Goal: Task Accomplishment & Management: Use online tool/utility

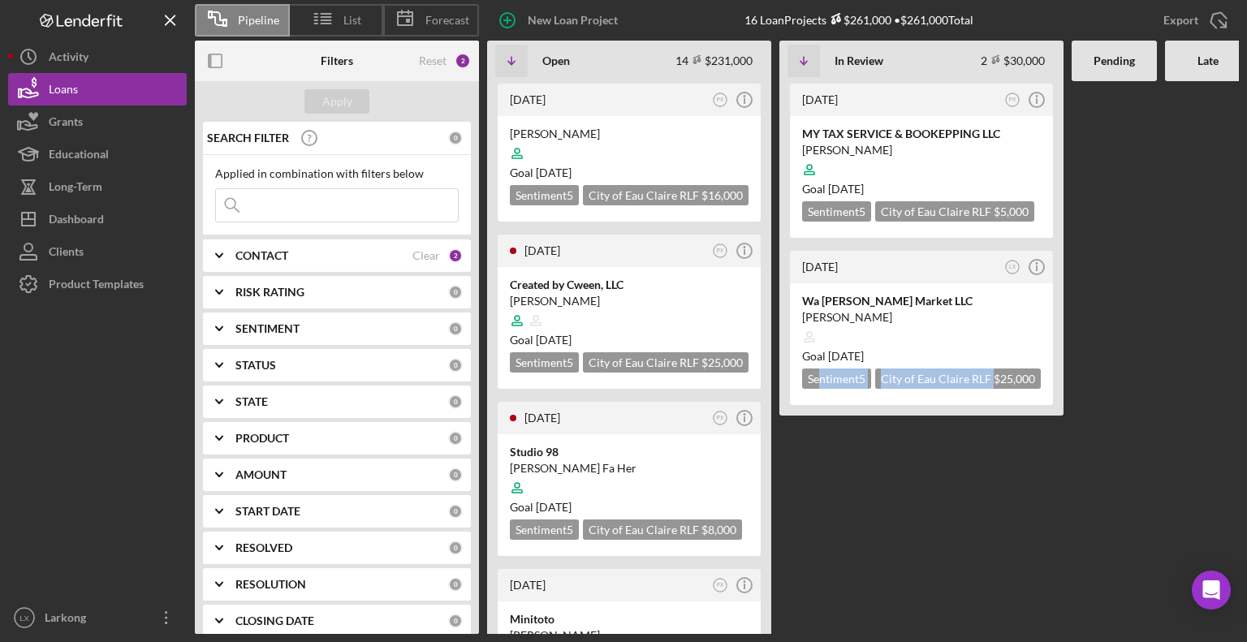
scroll to position [547, 0]
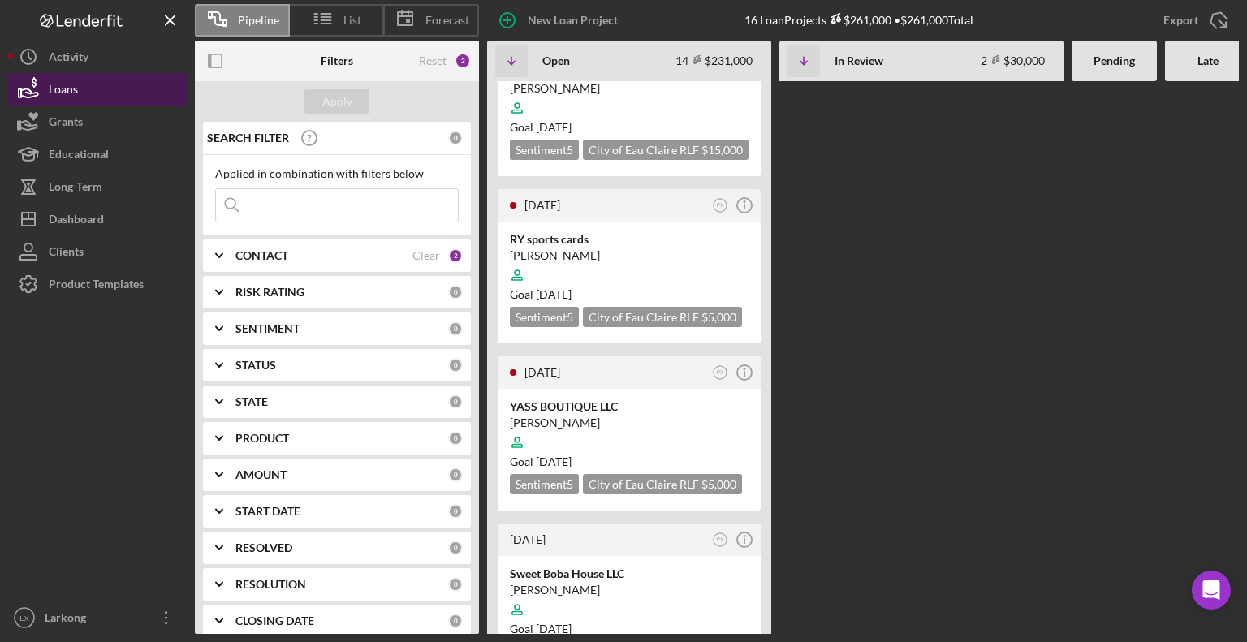
click at [103, 85] on button "Loans" at bounding box center [97, 89] width 179 height 32
click at [46, 83] on icon "button" at bounding box center [28, 89] width 41 height 41
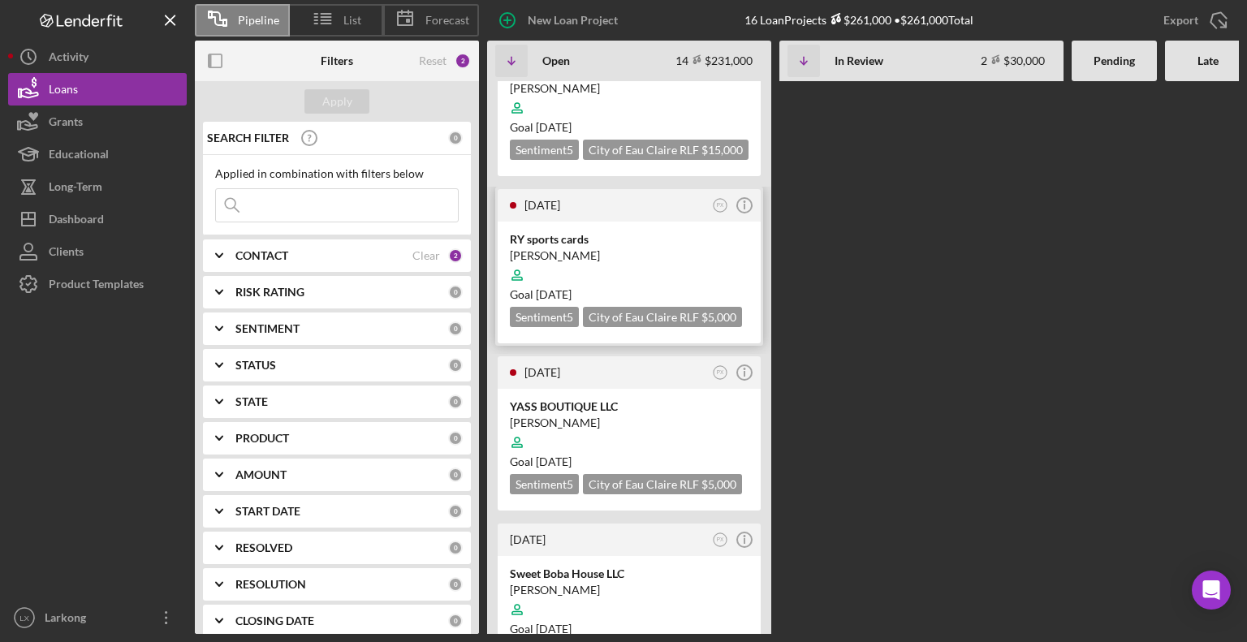
click at [714, 231] on div "RY sports cards" at bounding box center [629, 239] width 239 height 16
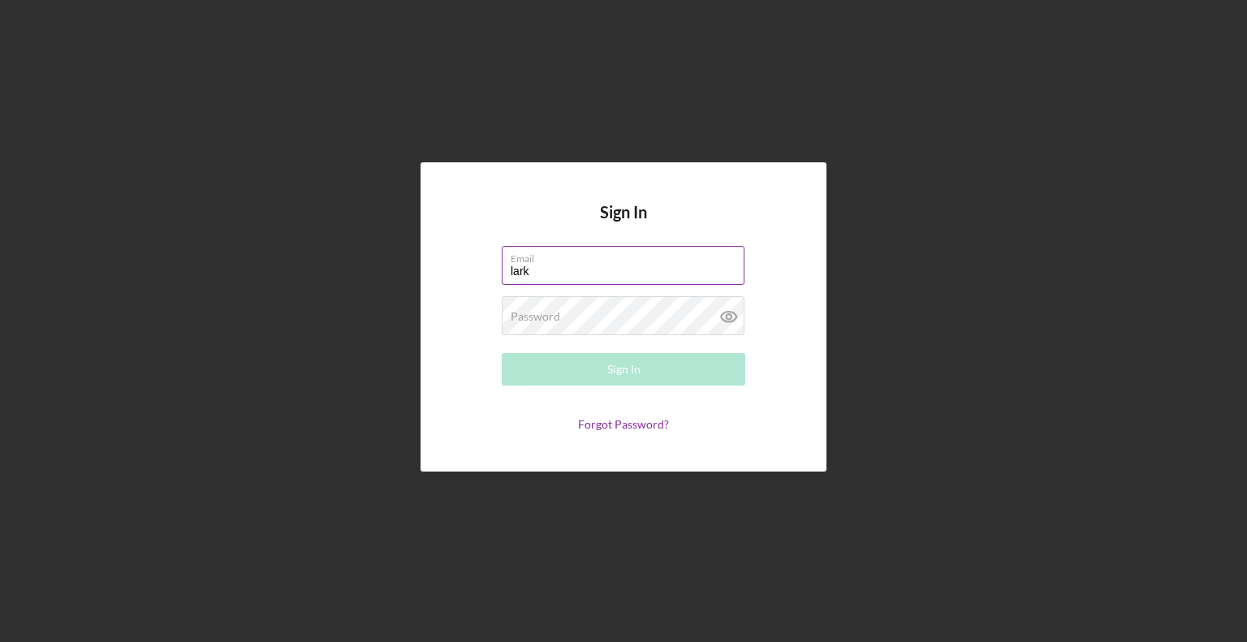
type input "[EMAIL_ADDRESS][DOMAIN_NAME]"
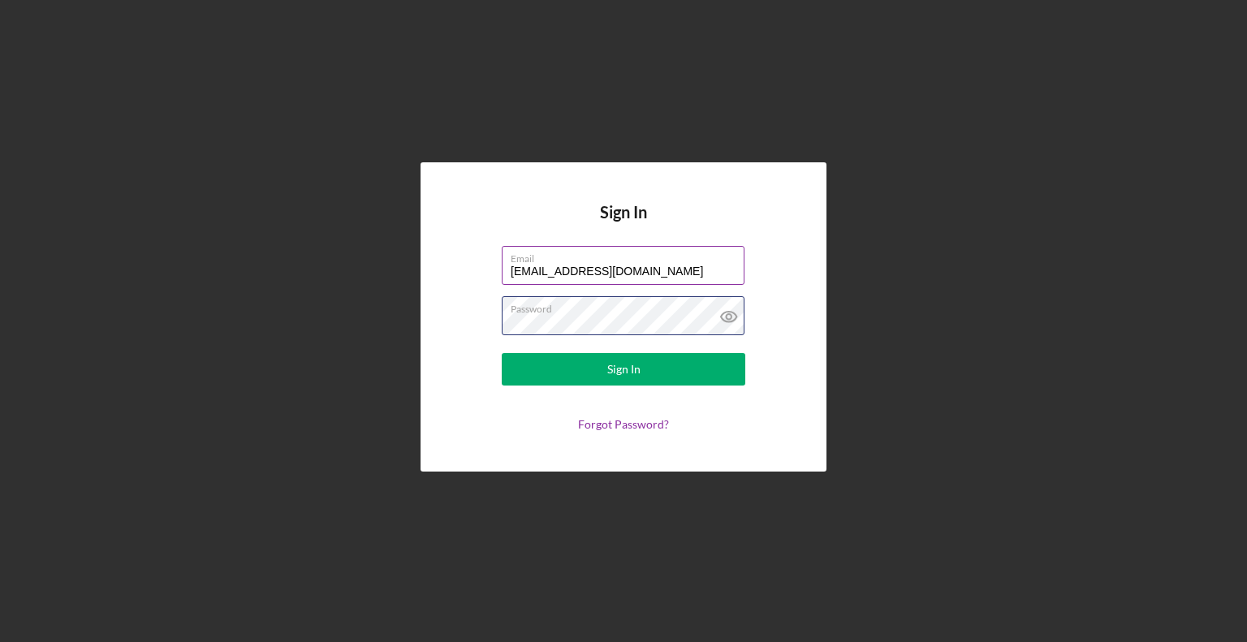
click at [502, 353] on button "Sign In" at bounding box center [624, 369] width 244 height 32
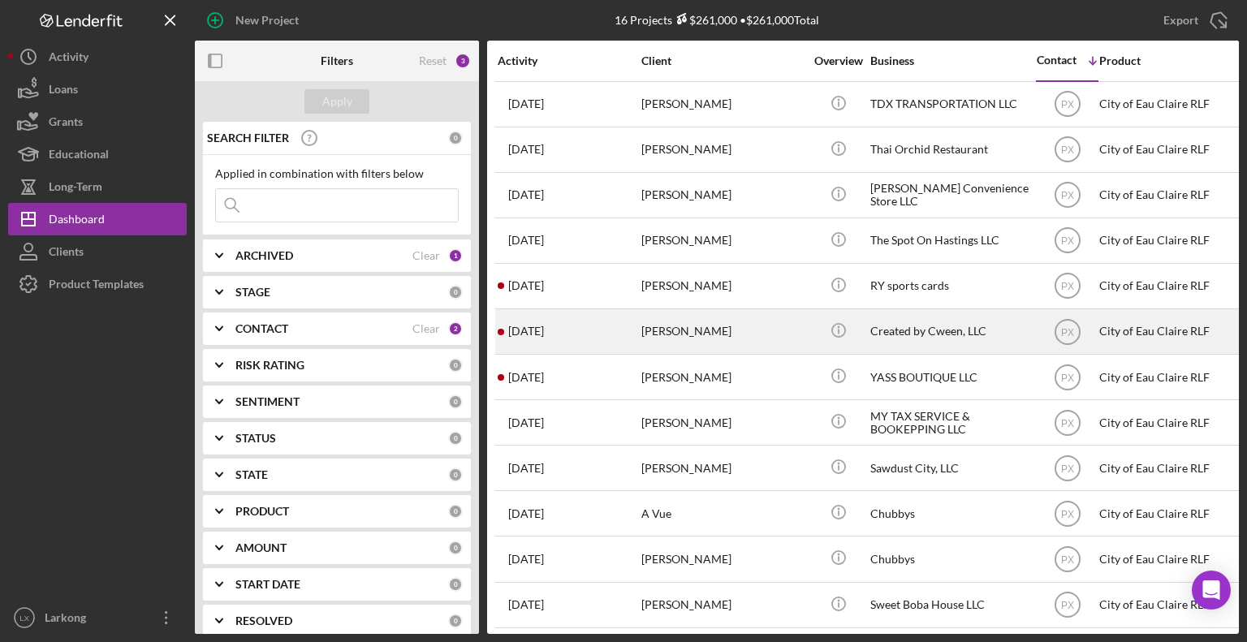
click at [695, 327] on div "[PERSON_NAME]" at bounding box center [722, 331] width 162 height 43
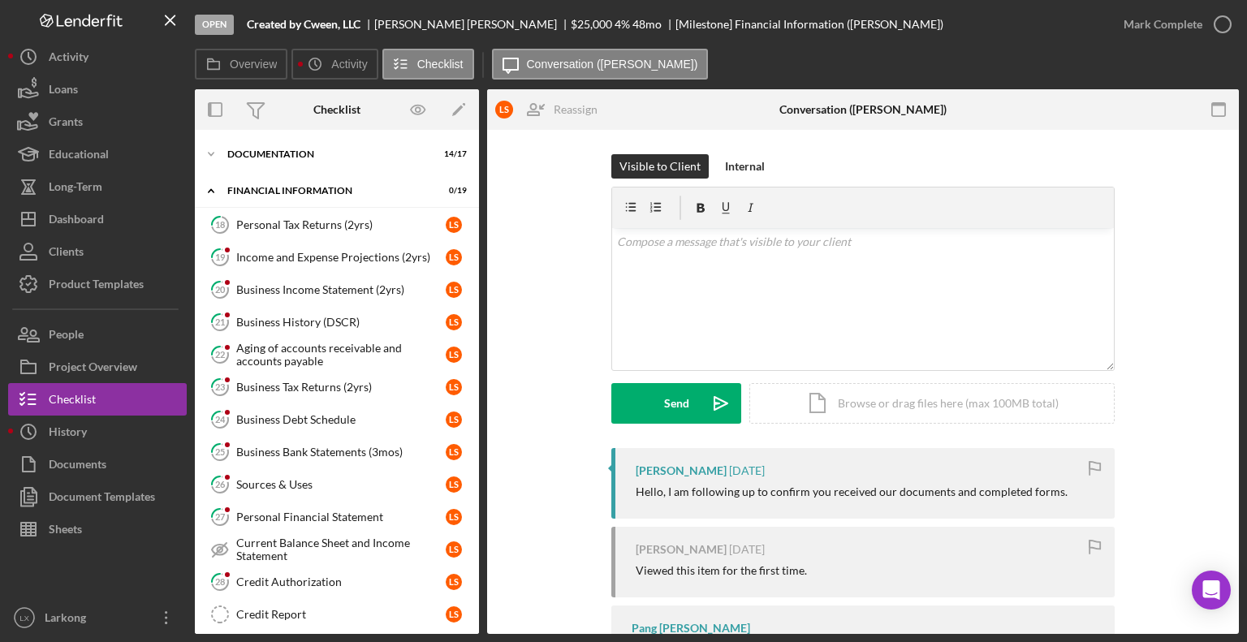
scroll to position [69, 0]
click at [281, 153] on div "Documentation" at bounding box center [342, 157] width 231 height 10
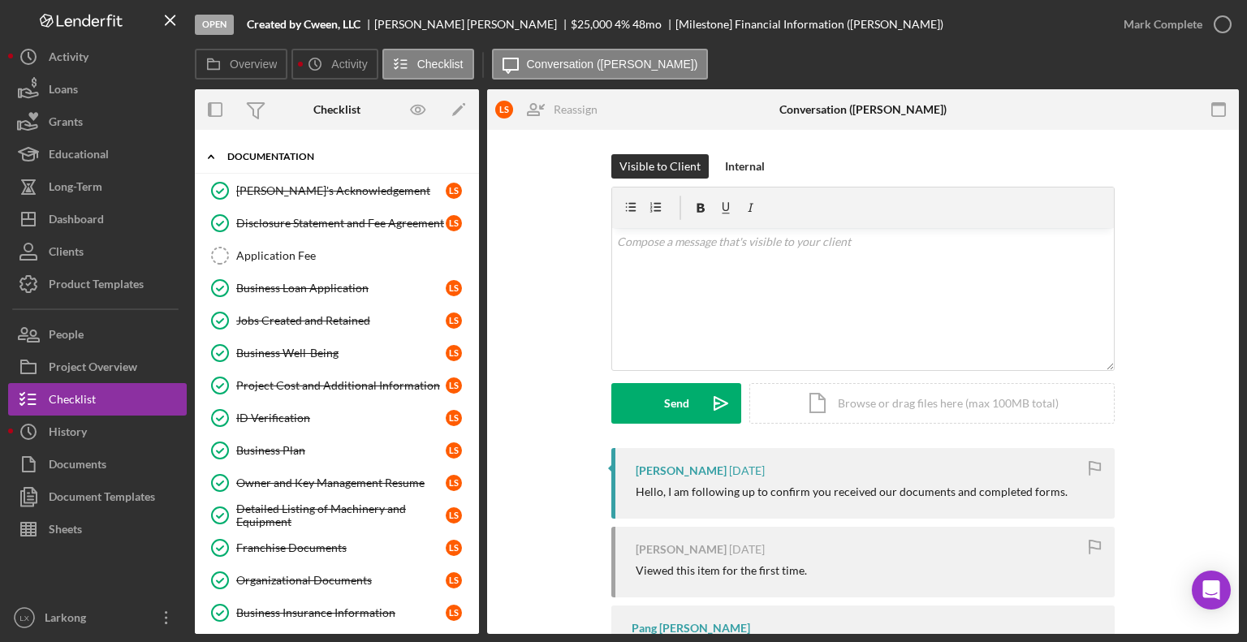
click at [281, 153] on div "Documentation" at bounding box center [342, 157] width 231 height 10
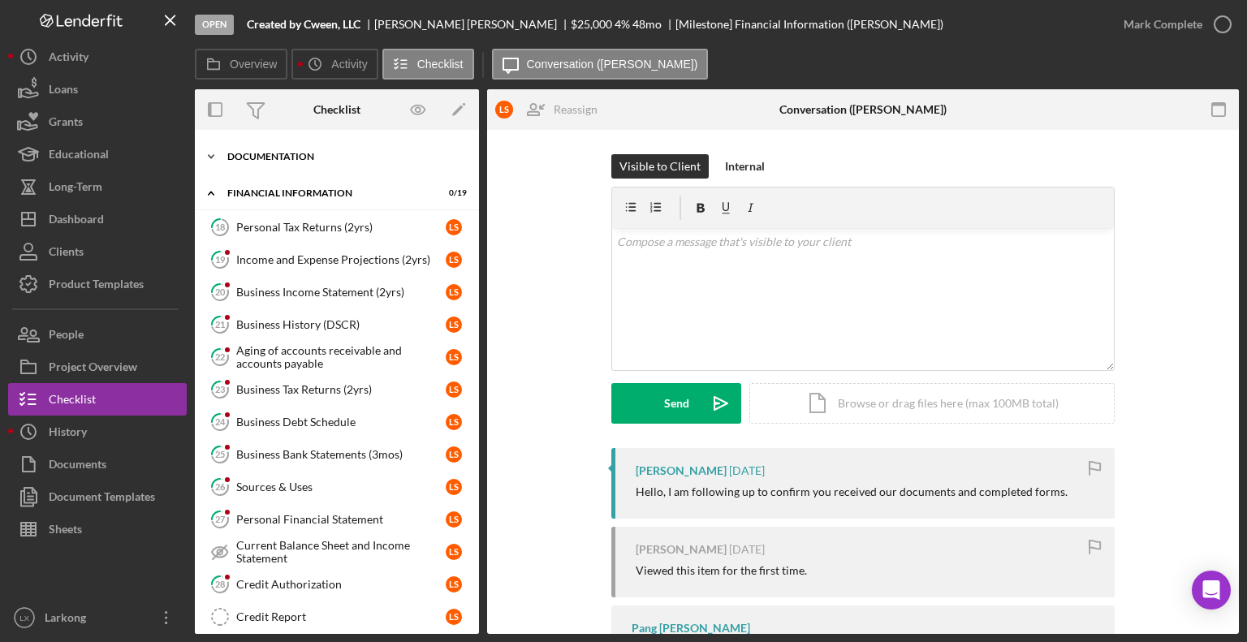
click at [281, 153] on div "Documentation" at bounding box center [342, 157] width 231 height 10
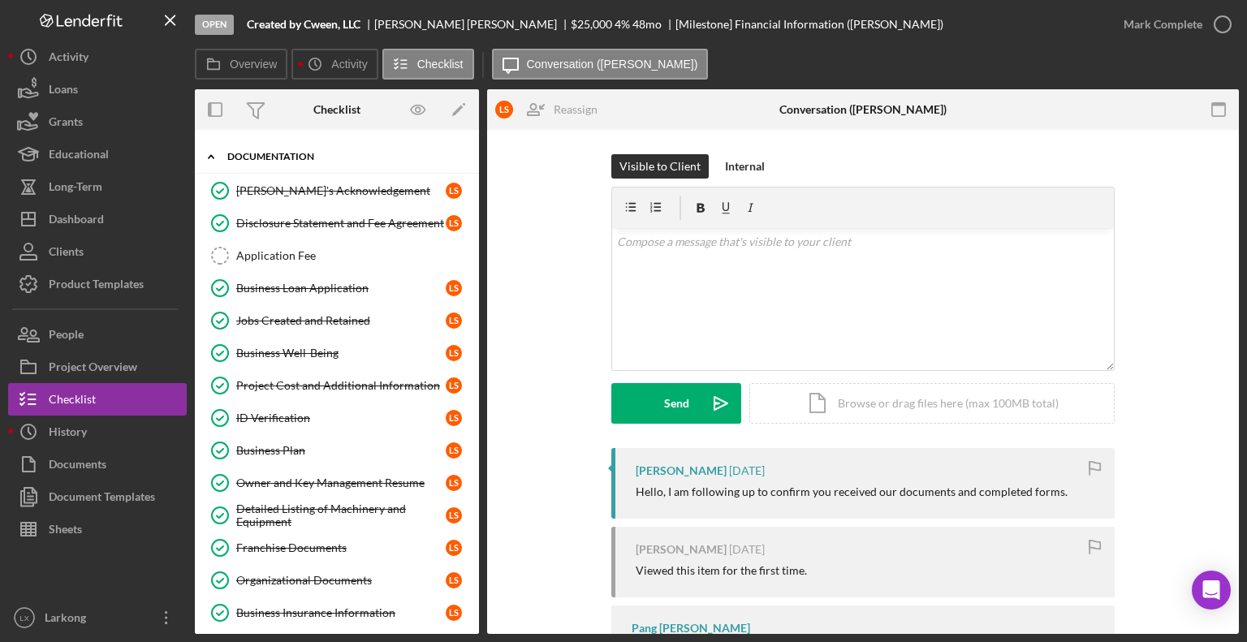
click at [281, 153] on div "Documentation" at bounding box center [342, 157] width 231 height 10
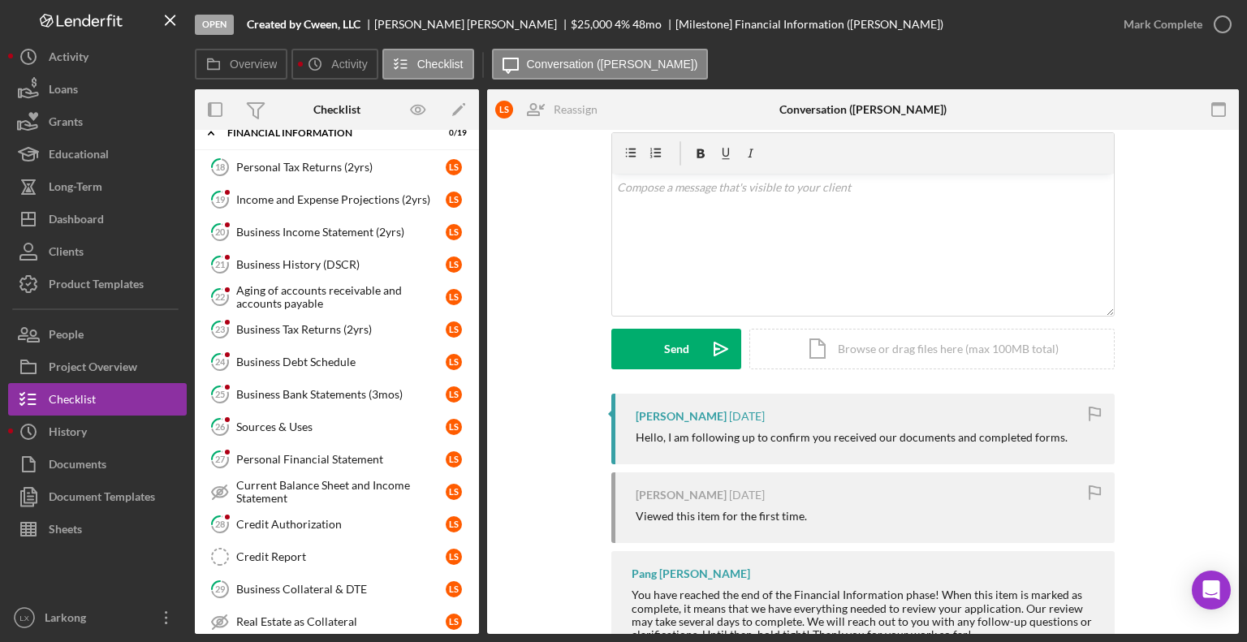
scroll to position [0, 0]
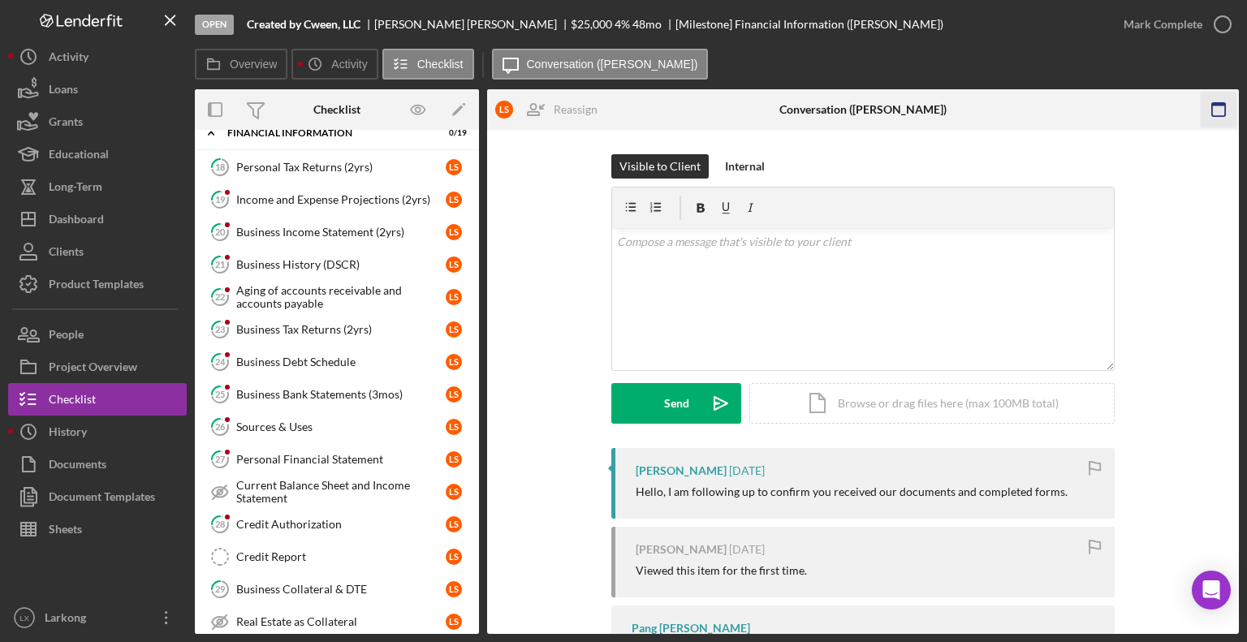
click at [1216, 109] on icon "button" at bounding box center [1219, 110] width 37 height 37
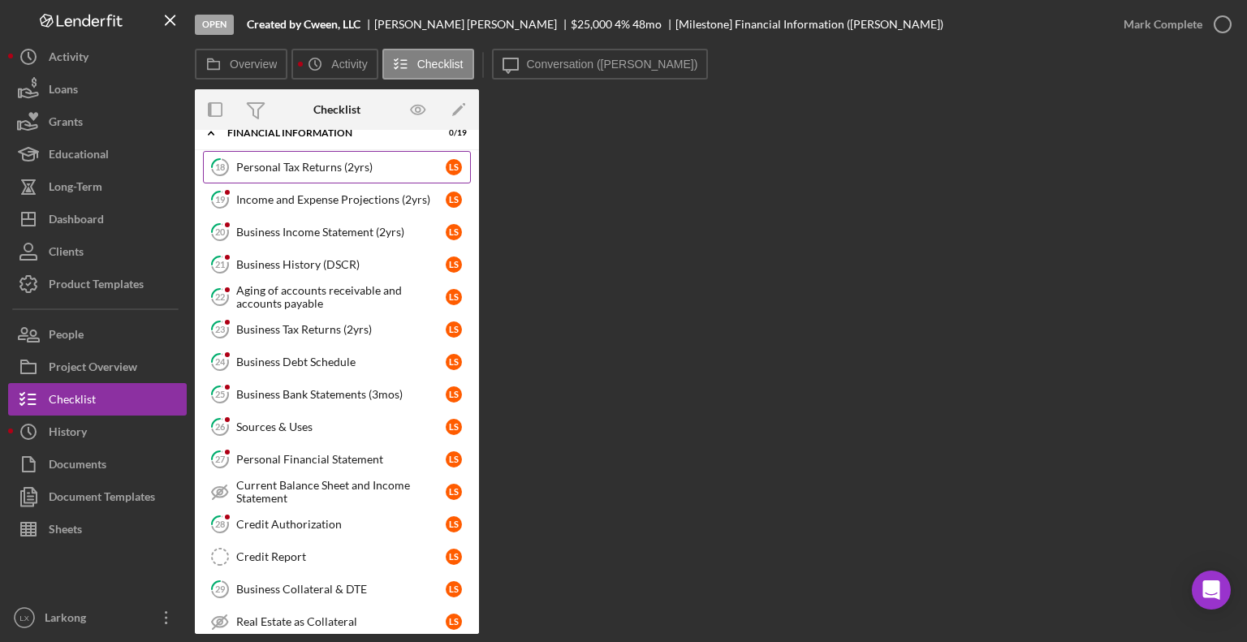
click at [292, 171] on div "Personal Tax Returns (2yrs)" at bounding box center [340, 167] width 209 height 13
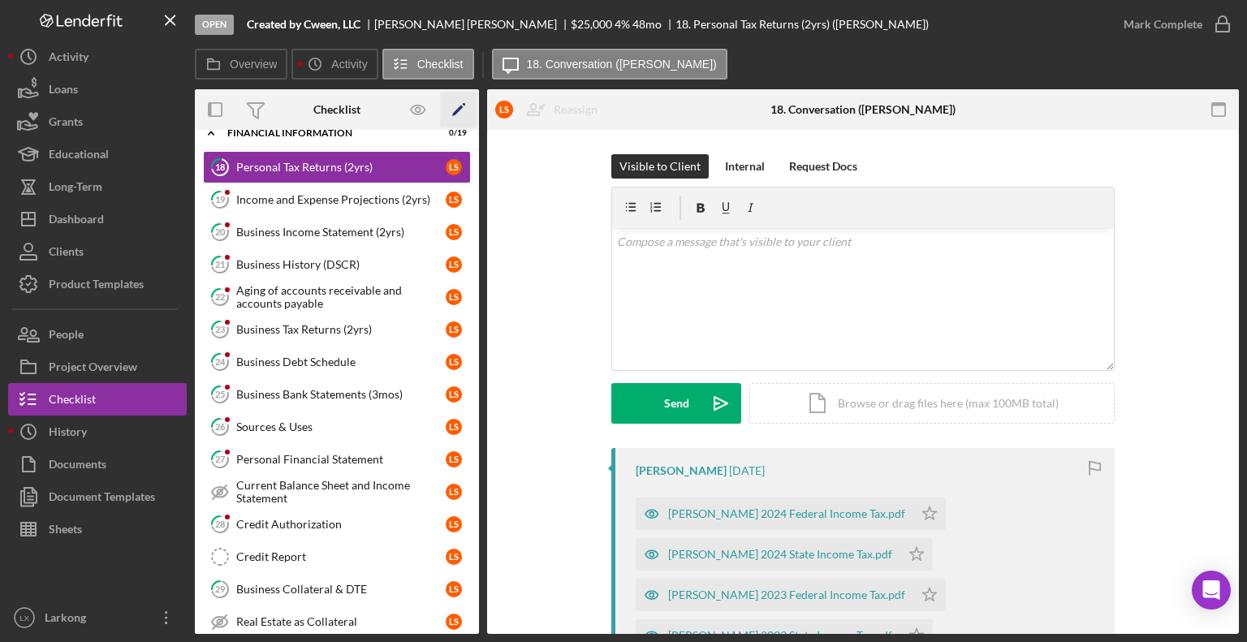
drag, startPoint x: 474, startPoint y: 227, endPoint x: 474, endPoint y: 107, distance: 119.3
click at [474, 107] on div "Checklist Icon/Edit C W L S Icon/Expander Intake 4 / 9 Icon/Expander Documentat…" at bounding box center [337, 361] width 284 height 545
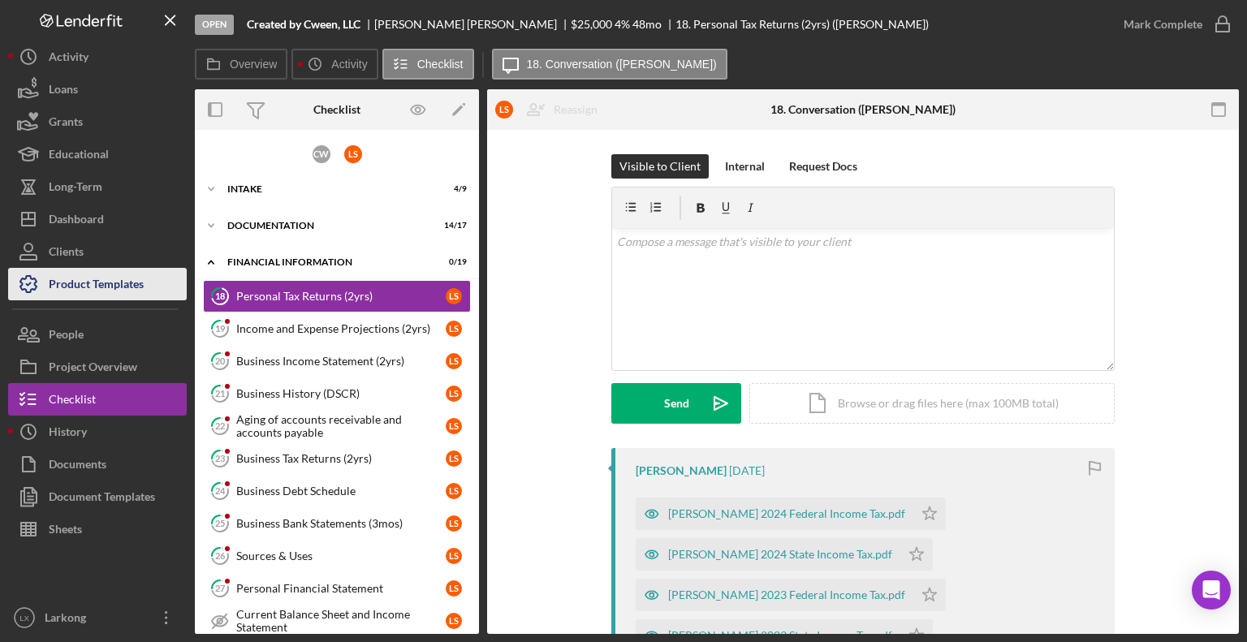
click at [130, 291] on div "Product Templates" at bounding box center [96, 286] width 95 height 37
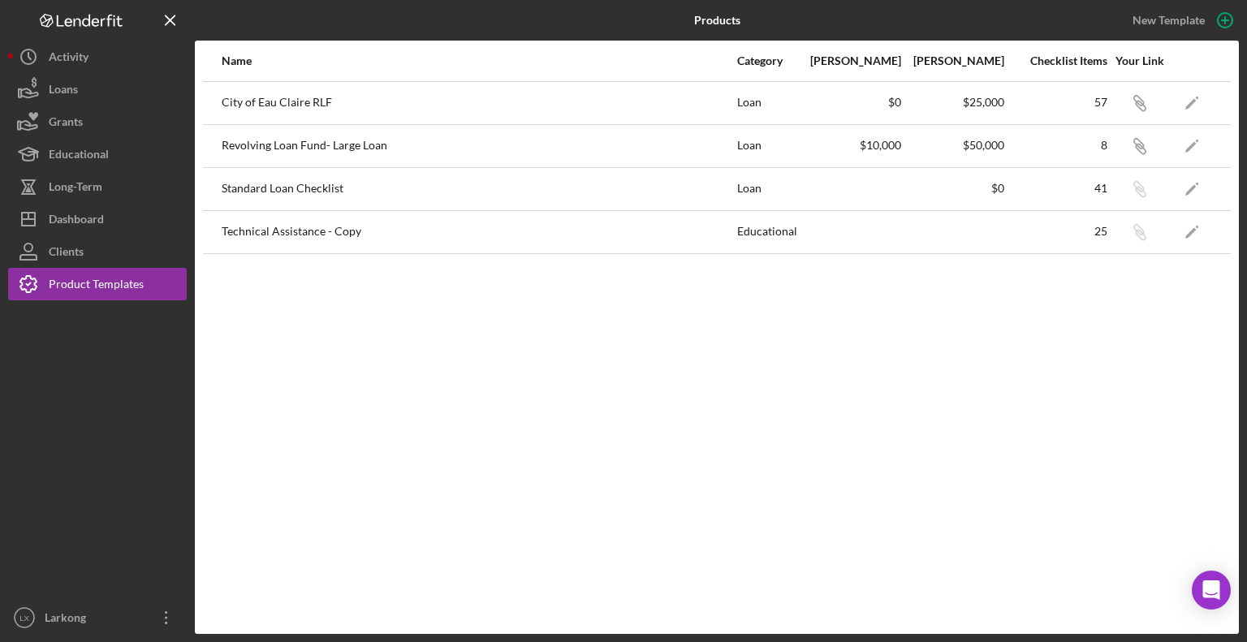
click at [286, 101] on div "City of Eau Claire RLF" at bounding box center [479, 103] width 514 height 41
click at [77, 207] on div "Dashboard" at bounding box center [76, 221] width 55 height 37
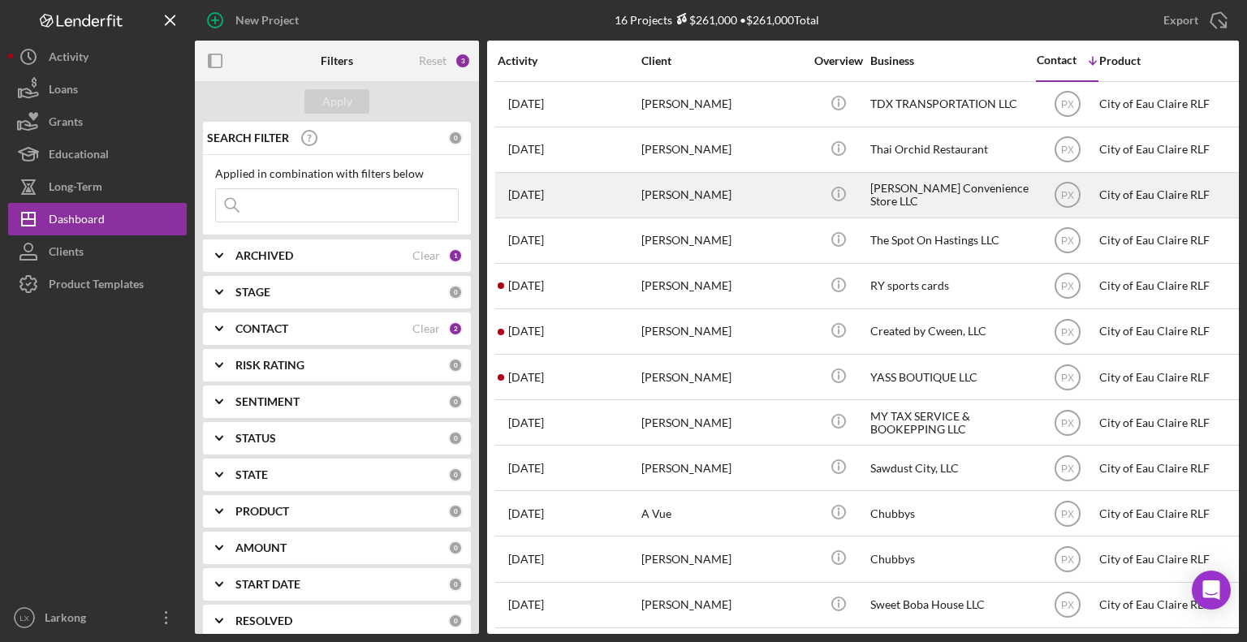
click at [722, 186] on div "[PERSON_NAME]" at bounding box center [722, 195] width 162 height 43
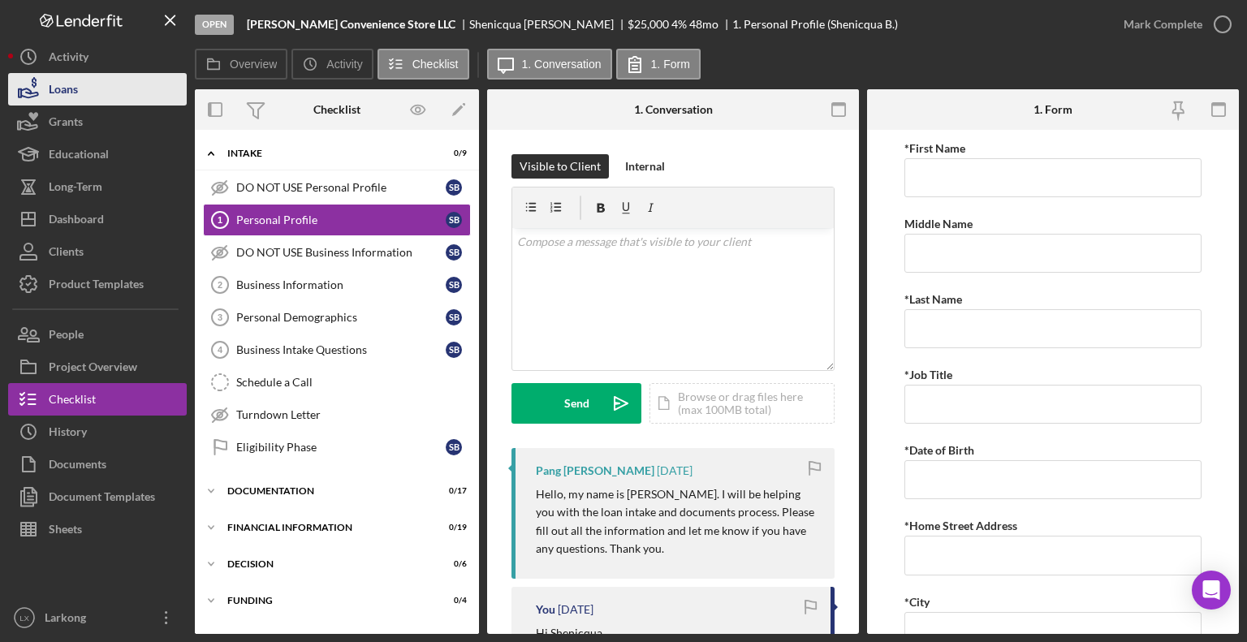
click at [58, 88] on div "Loans" at bounding box center [63, 91] width 29 height 37
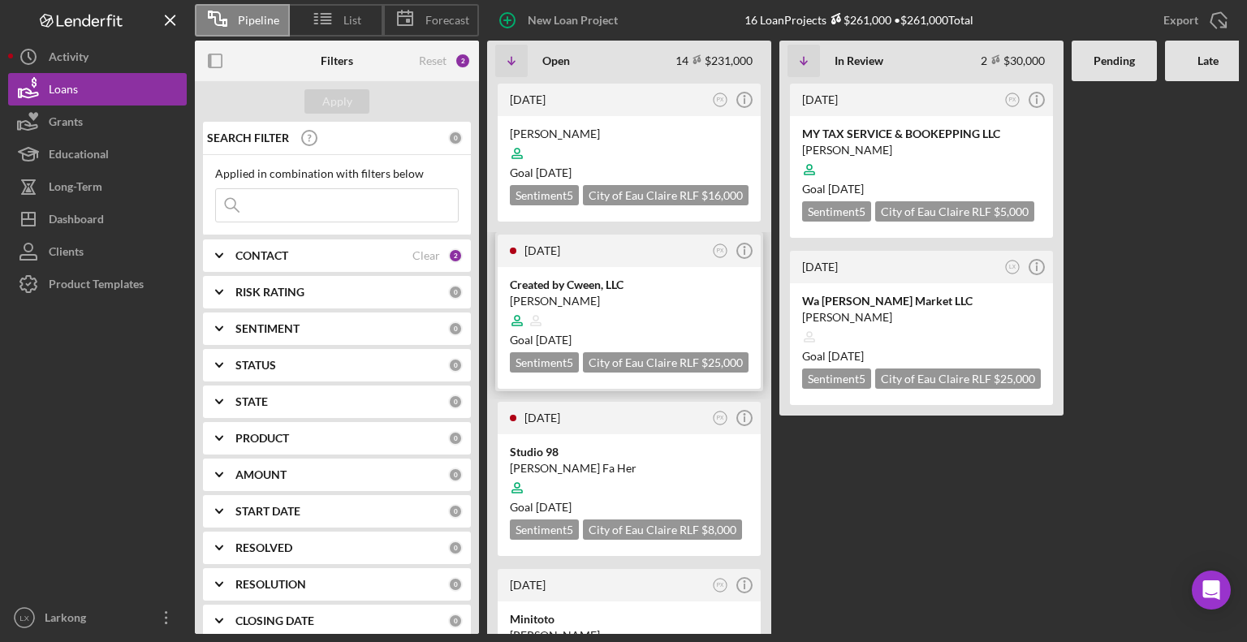
click at [582, 293] on div "[PERSON_NAME]" at bounding box center [629, 301] width 239 height 16
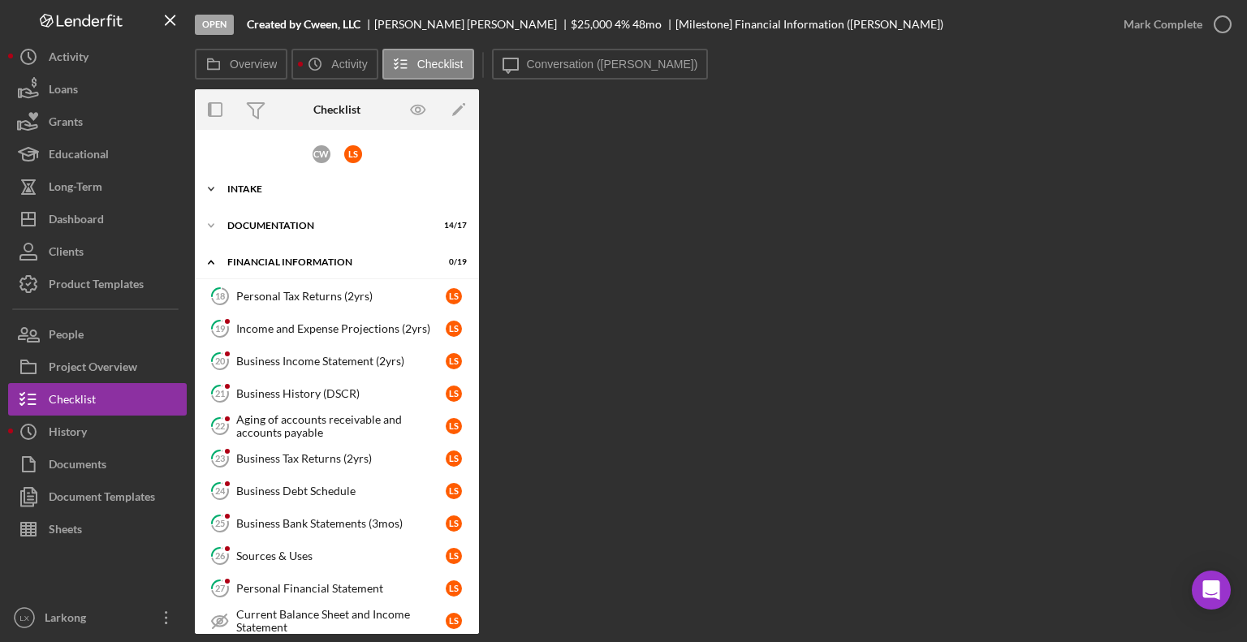
click at [284, 194] on div "Icon/Expander Intake 4 / 9" at bounding box center [337, 189] width 284 height 32
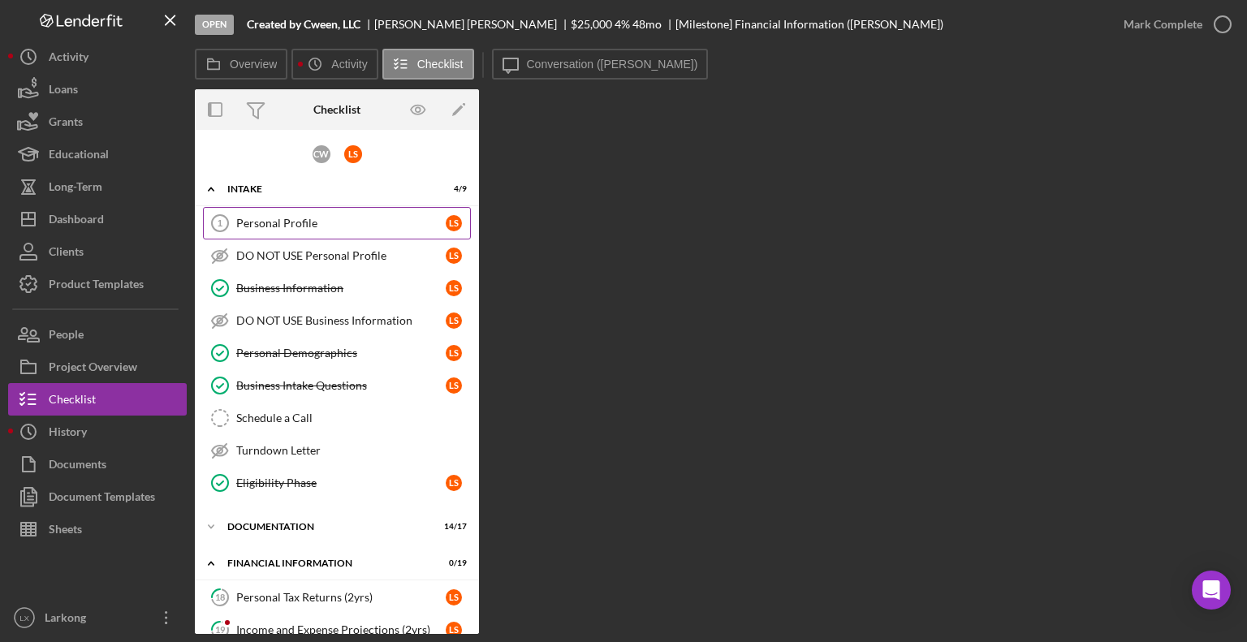
click at [286, 223] on div "Personal Profile" at bounding box center [340, 223] width 209 height 13
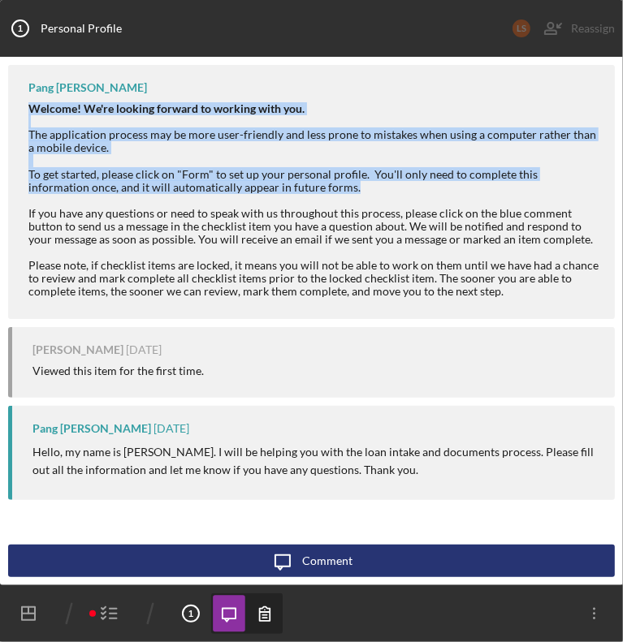
drag, startPoint x: 568, startPoint y: 193, endPoint x: 547, endPoint y: 109, distance: 87.0
click at [547, 109] on div "Welcome! We're looking forward to working with you. The application process may…" at bounding box center [313, 200] width 570 height 196
click at [393, 172] on div "To get started, please click on "Form" to set up your personal profile. You'll …" at bounding box center [313, 233] width 570 height 131
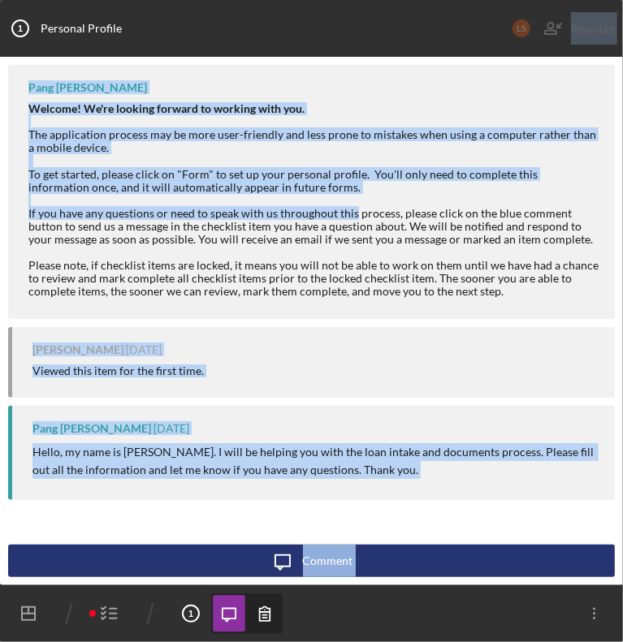
drag, startPoint x: 353, startPoint y: 214, endPoint x: 302, endPoint y: -98, distance: 315.9
click at [302, 0] on html "Open Created by [PERSON_NAME], LLC [PERSON_NAME] $25,000 $25,000 4 % 48 mo 1. P…" at bounding box center [311, 321] width 623 height 642
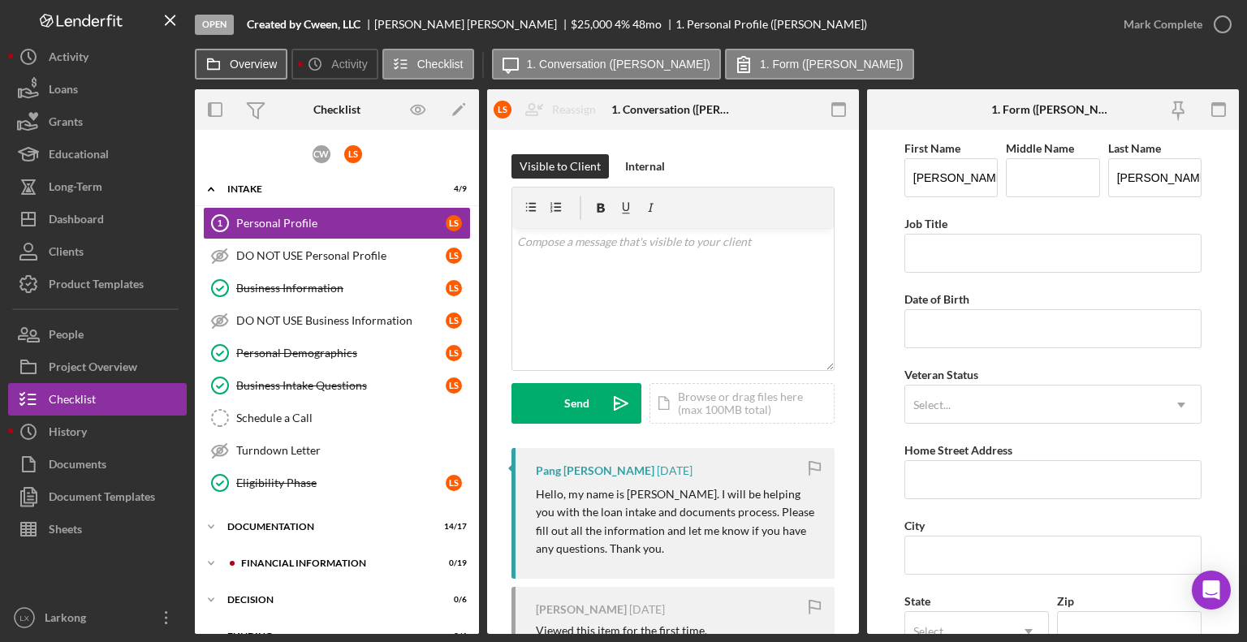
click at [252, 72] on button "Overview" at bounding box center [241, 64] width 93 height 31
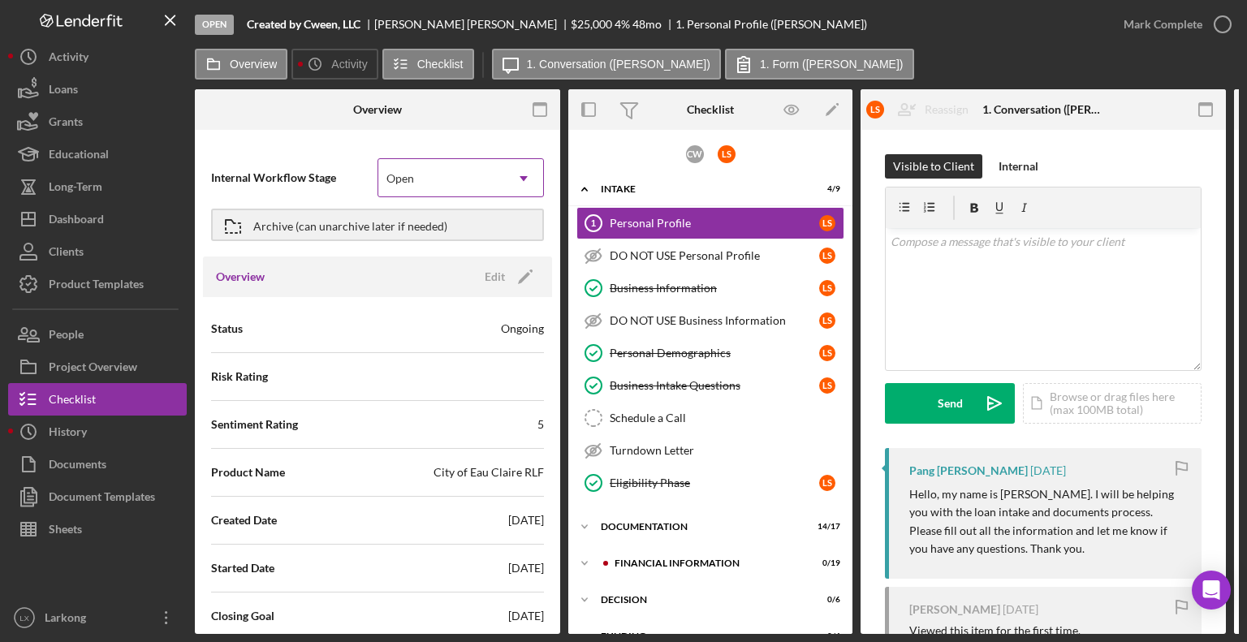
click at [510, 175] on icon "Icon/Dropdown Arrow" at bounding box center [523, 178] width 39 height 39
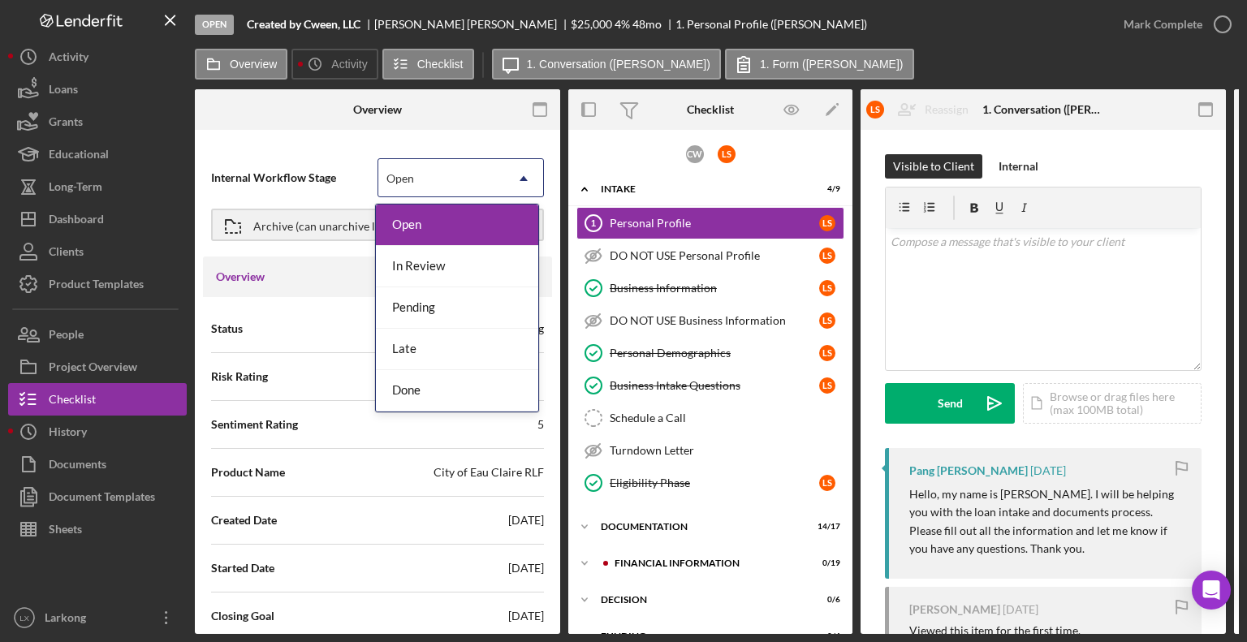
click at [438, 168] on div "Open" at bounding box center [441, 178] width 126 height 37
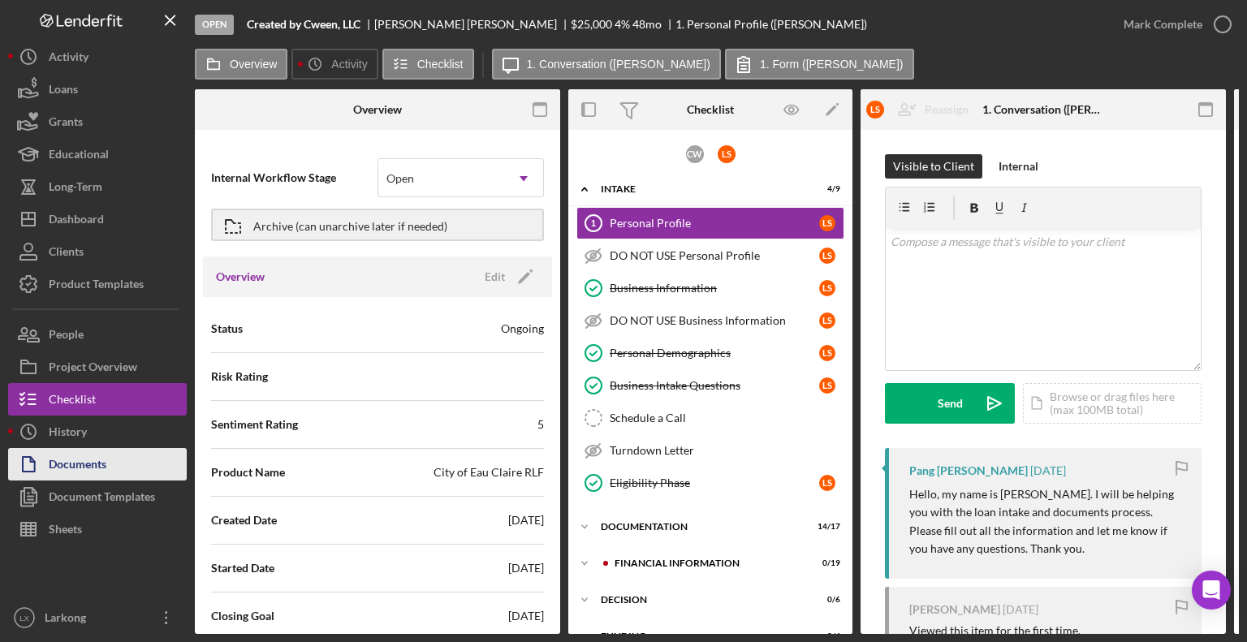
click at [110, 477] on button "Documents" at bounding box center [97, 464] width 179 height 32
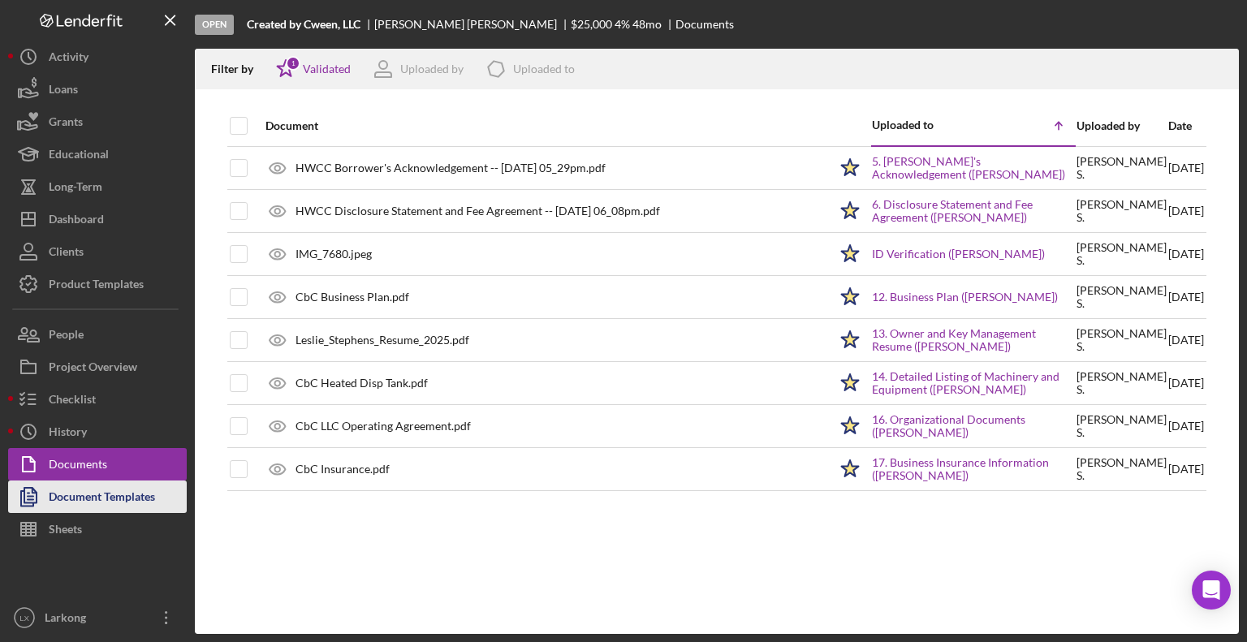
click at [88, 498] on div "Document Templates" at bounding box center [102, 499] width 106 height 37
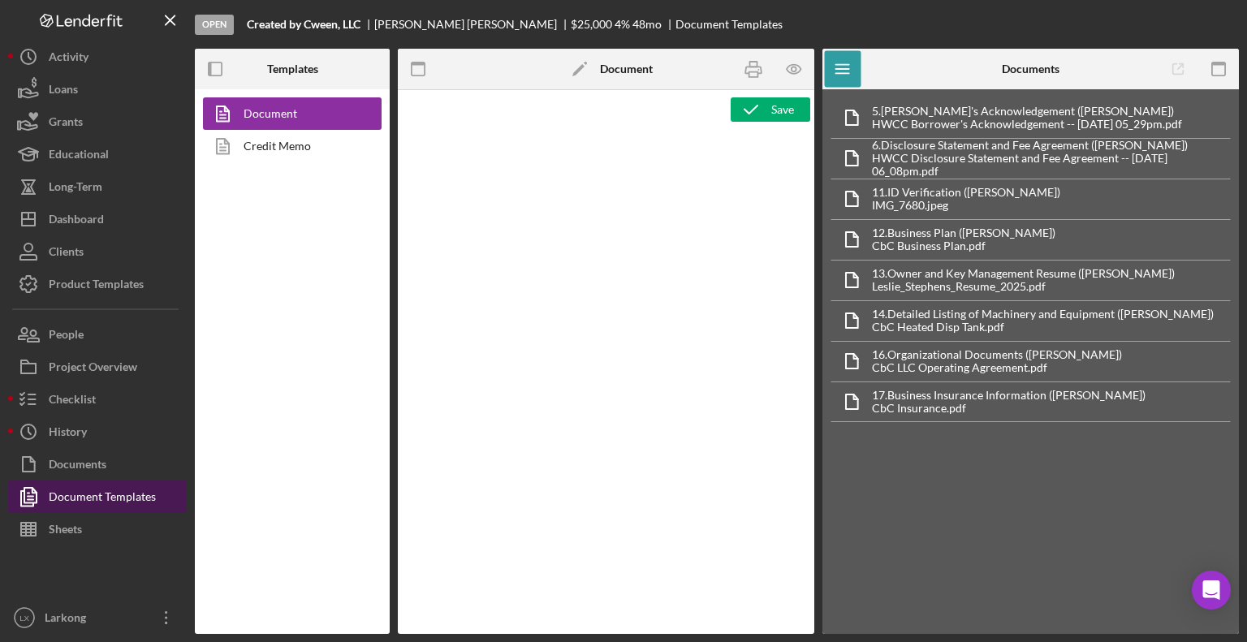
type textarea "<l ipsum="dolo-sitame: 4.4; consec-adi: 18.63el; seddoe-tempor: 5in;"><utla etd…"
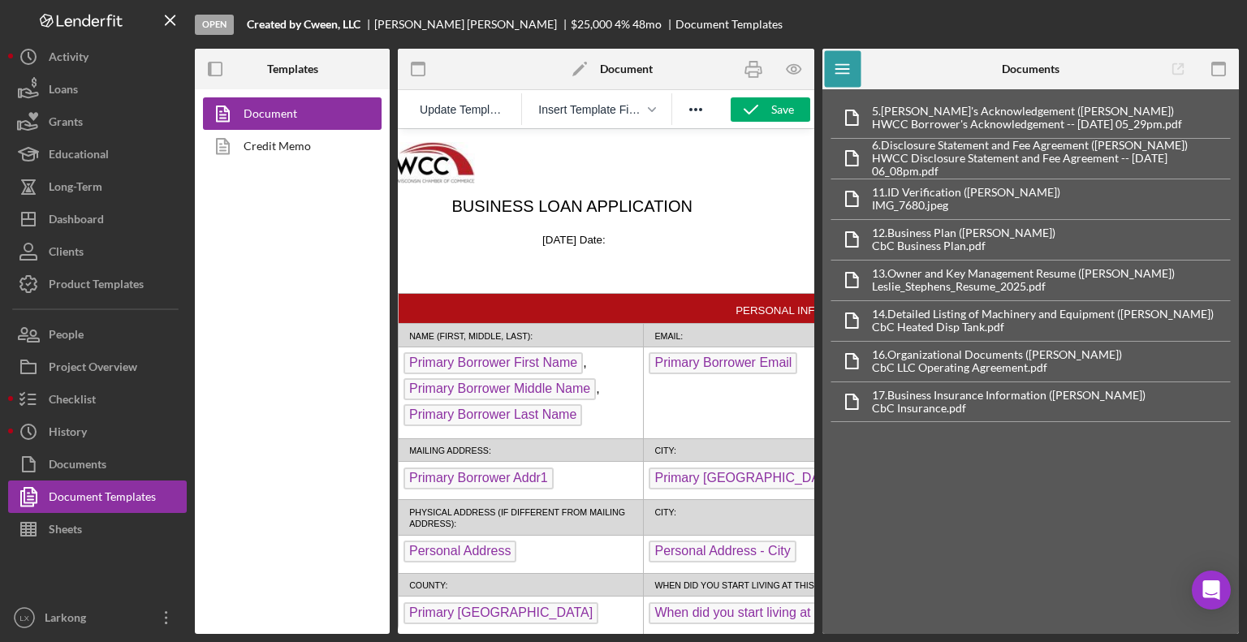
scroll to position [0, 38]
click at [287, 140] on link "Credit Memo" at bounding box center [288, 146] width 170 height 32
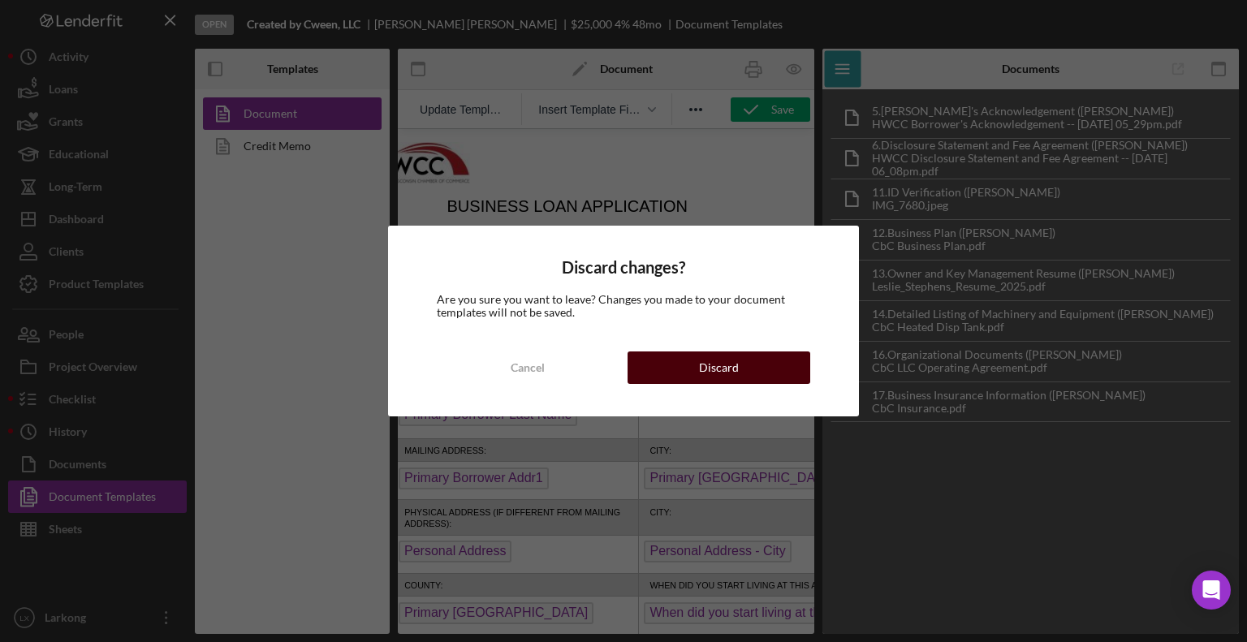
click at [706, 371] on div "Discard" at bounding box center [719, 368] width 40 height 32
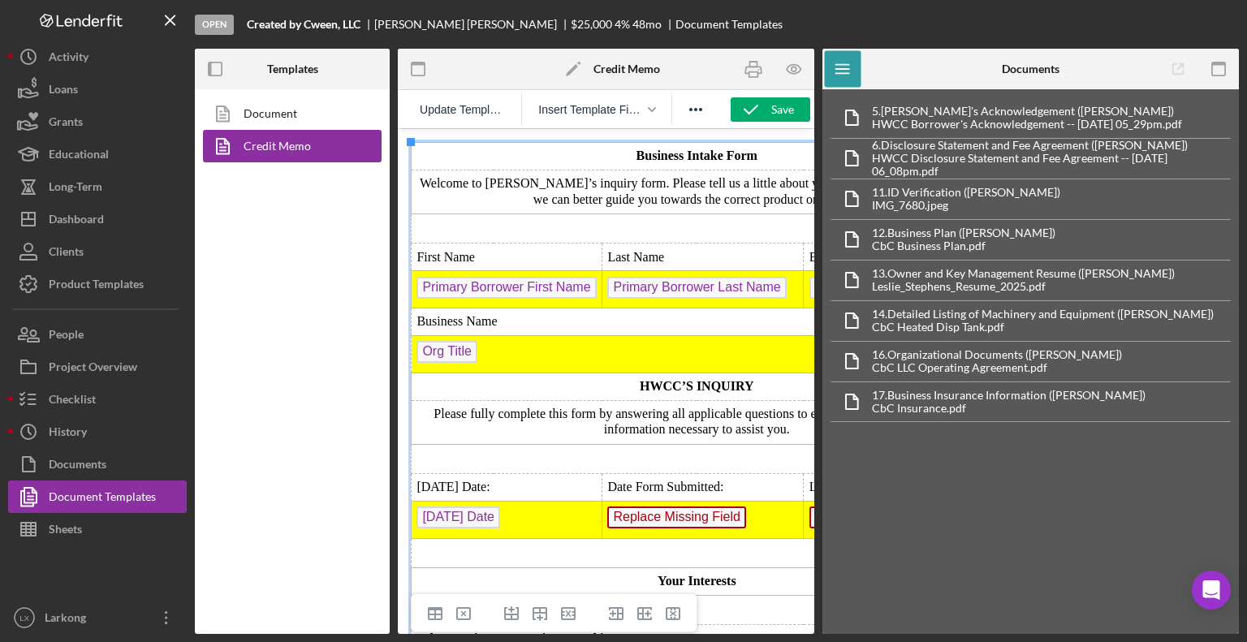
drag, startPoint x: 807, startPoint y: 170, endPoint x: 1200, endPoint y: 167, distance: 392.9
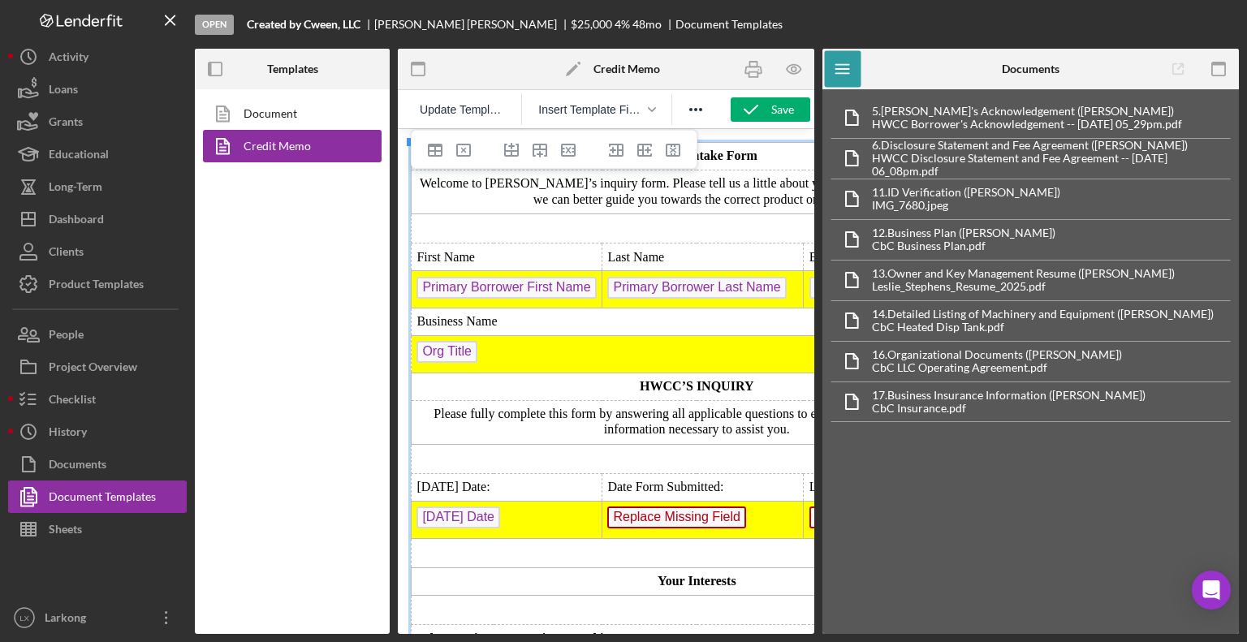
drag, startPoint x: 808, startPoint y: 164, endPoint x: 1193, endPoint y: 226, distance: 390.5
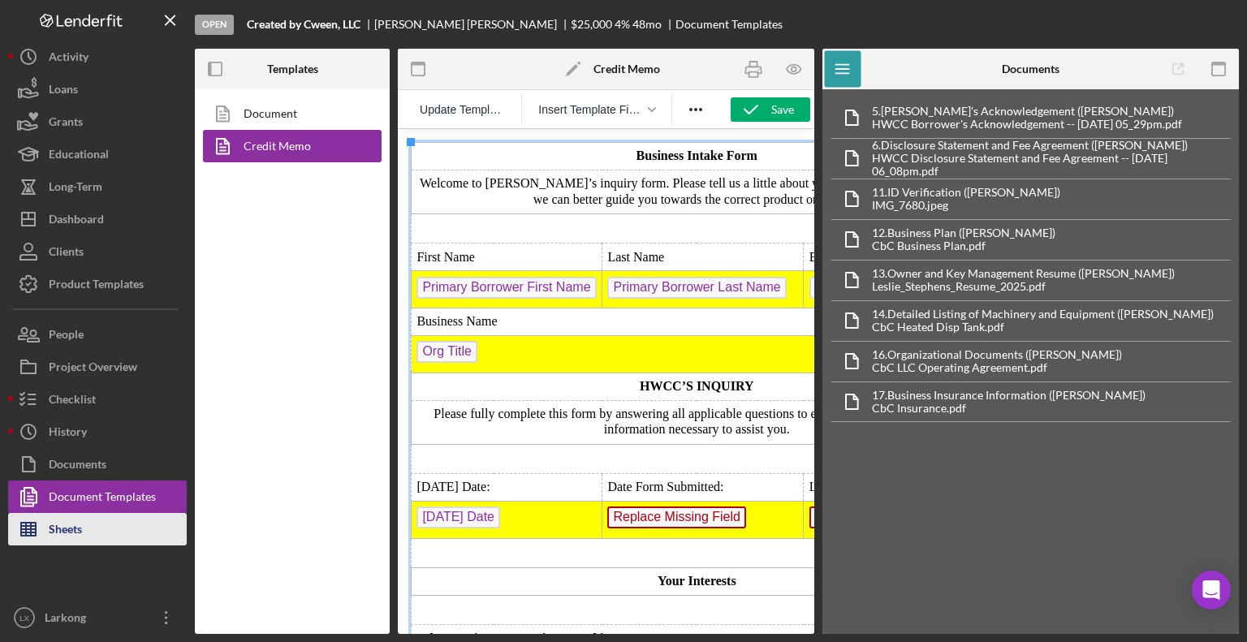
click at [62, 529] on div "Sheets" at bounding box center [65, 531] width 33 height 37
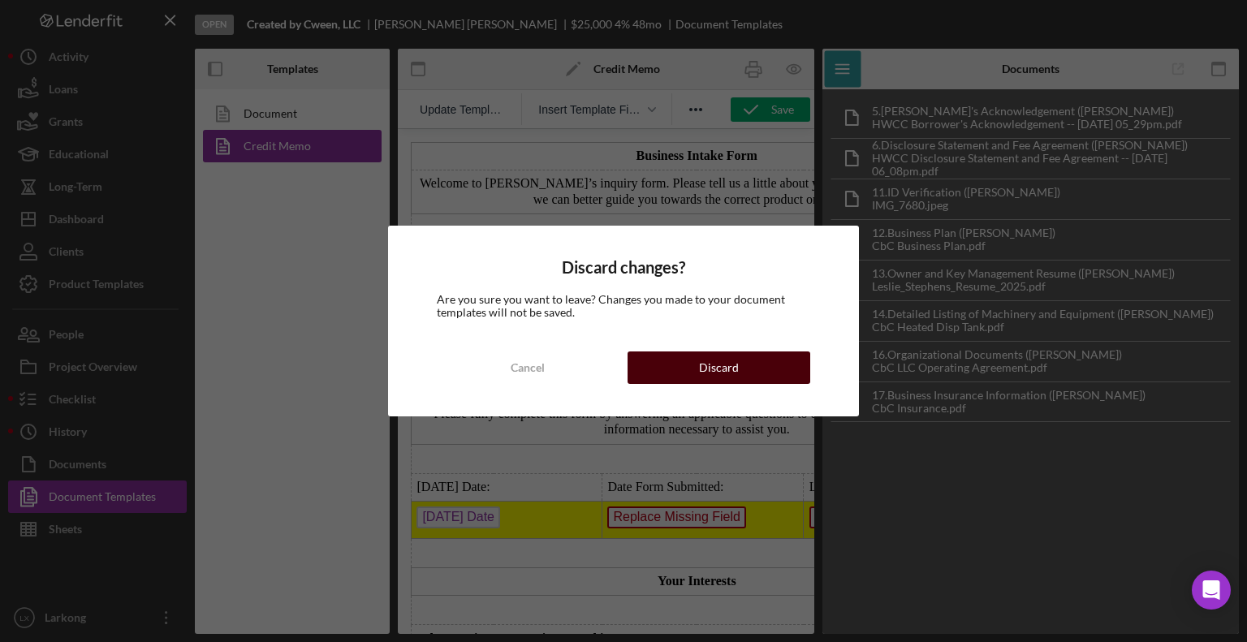
click at [703, 360] on div "Discard" at bounding box center [719, 368] width 40 height 32
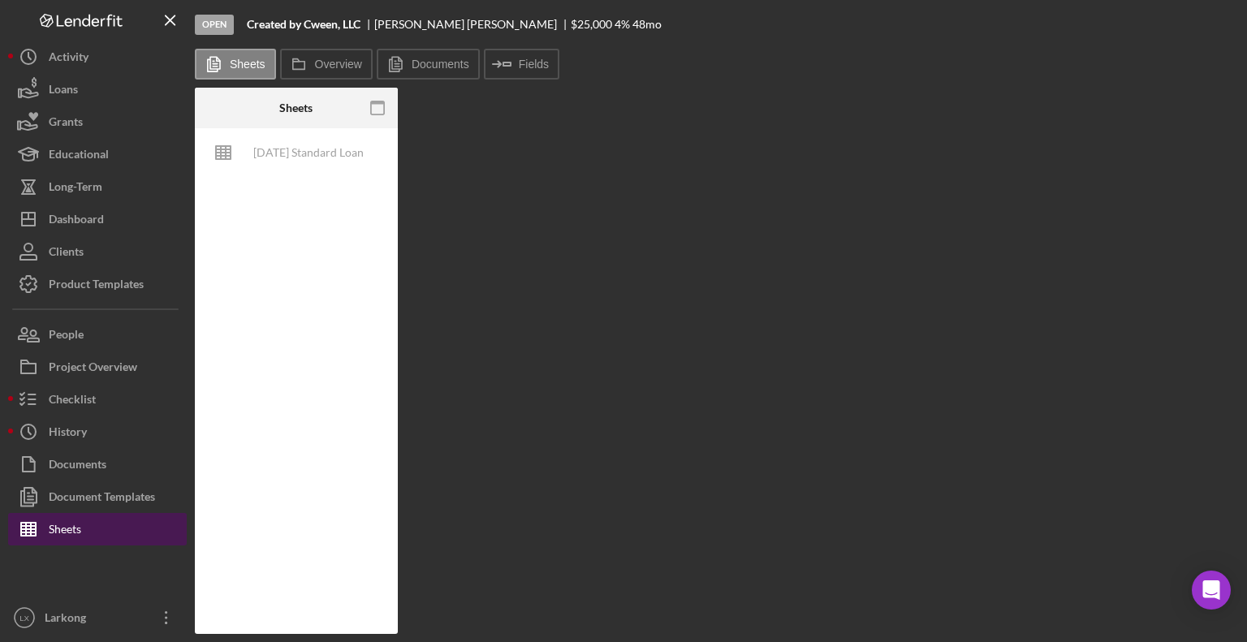
click at [94, 520] on button "Sheets" at bounding box center [97, 529] width 179 height 32
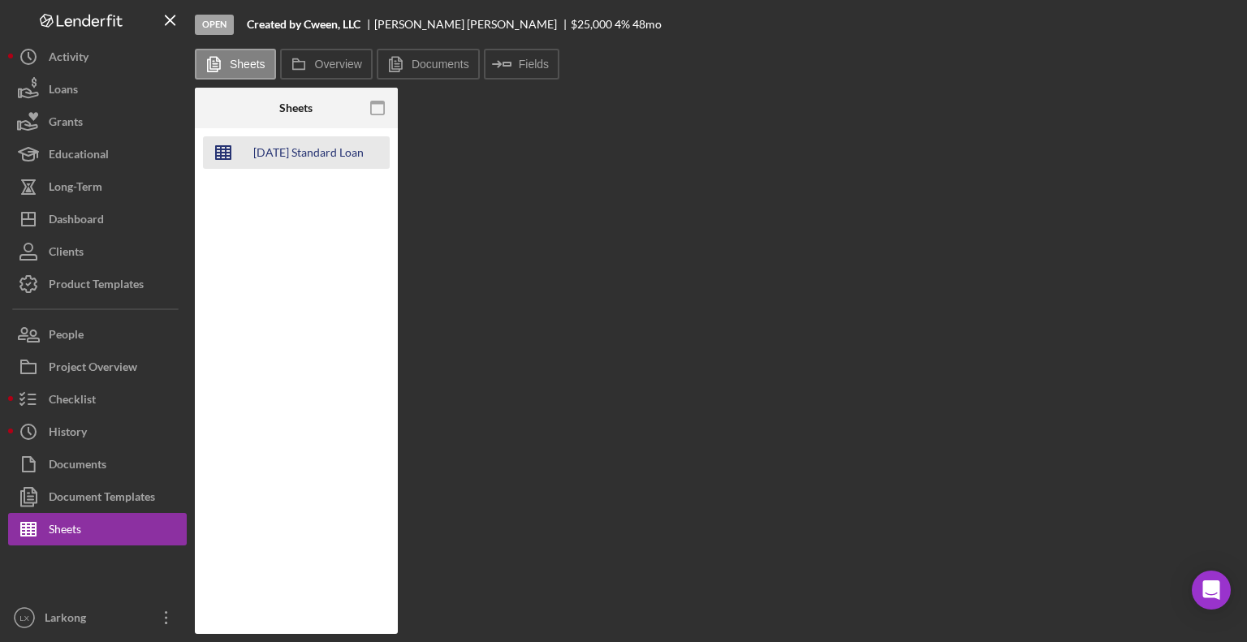
click at [304, 148] on div "[DATE] Standard Loan Checklist - Financial Analysis" at bounding box center [309, 152] width 130 height 32
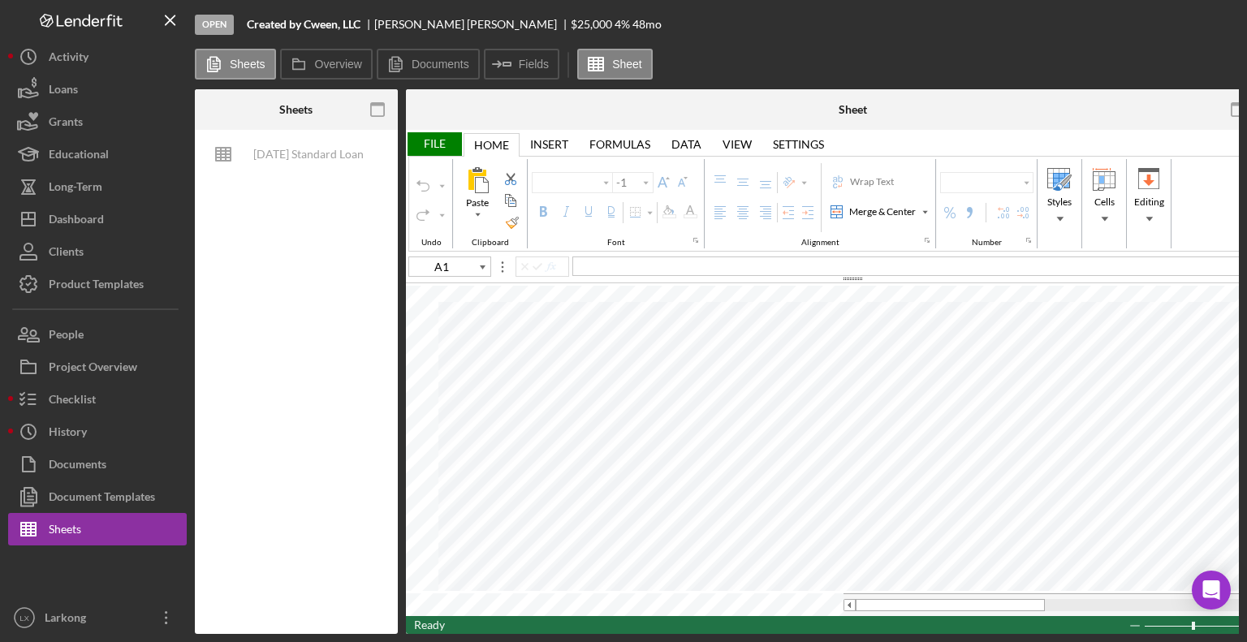
type input "Calibri"
type input "11"
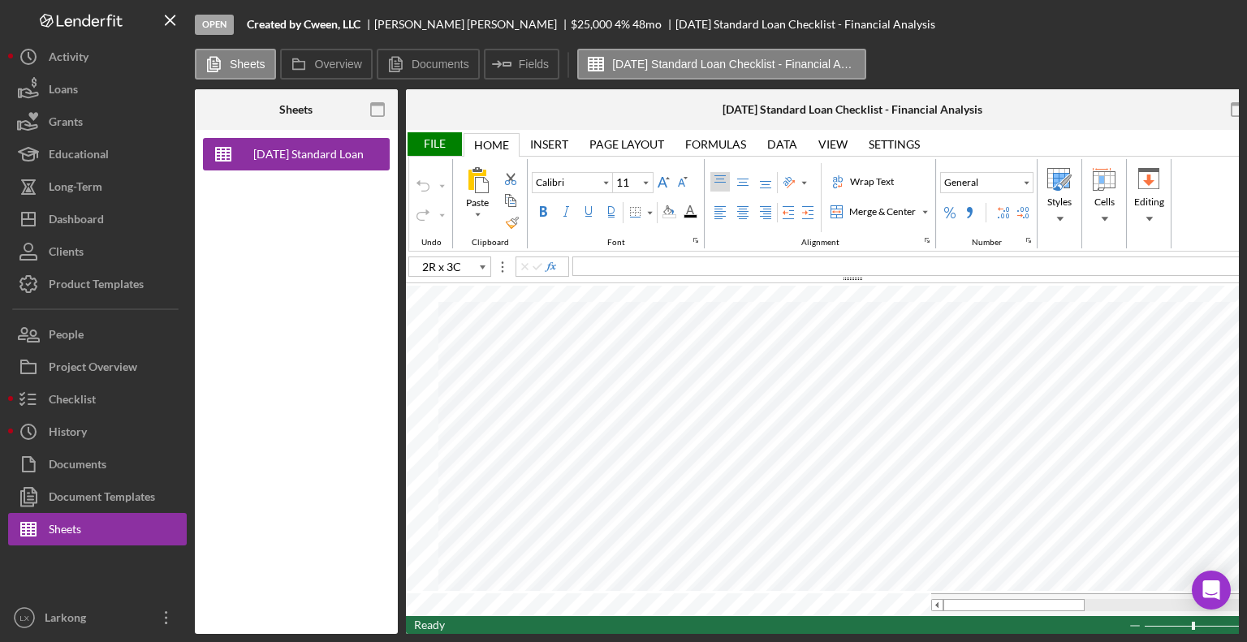
type input "L10"
click at [260, 380] on div "[DATE] Standard Loan Checklist - Financial Analysis" at bounding box center [296, 382] width 203 height 504
click at [97, 89] on button "Loans" at bounding box center [97, 89] width 179 height 32
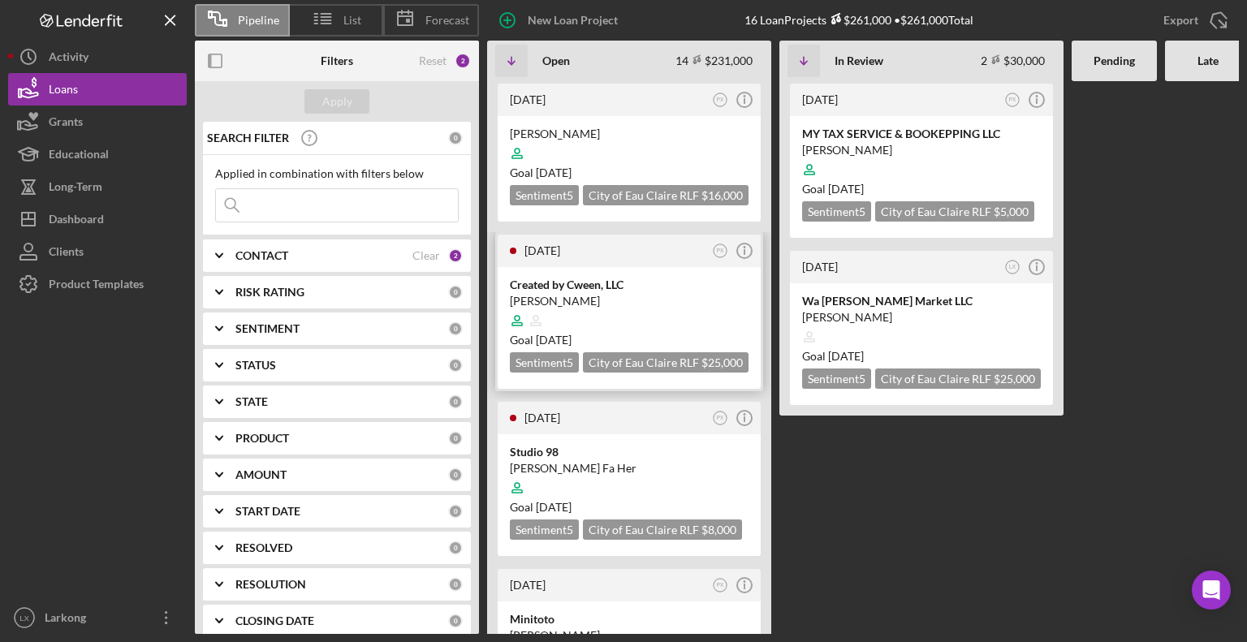
click at [577, 293] on div "[PERSON_NAME]" at bounding box center [629, 301] width 239 height 16
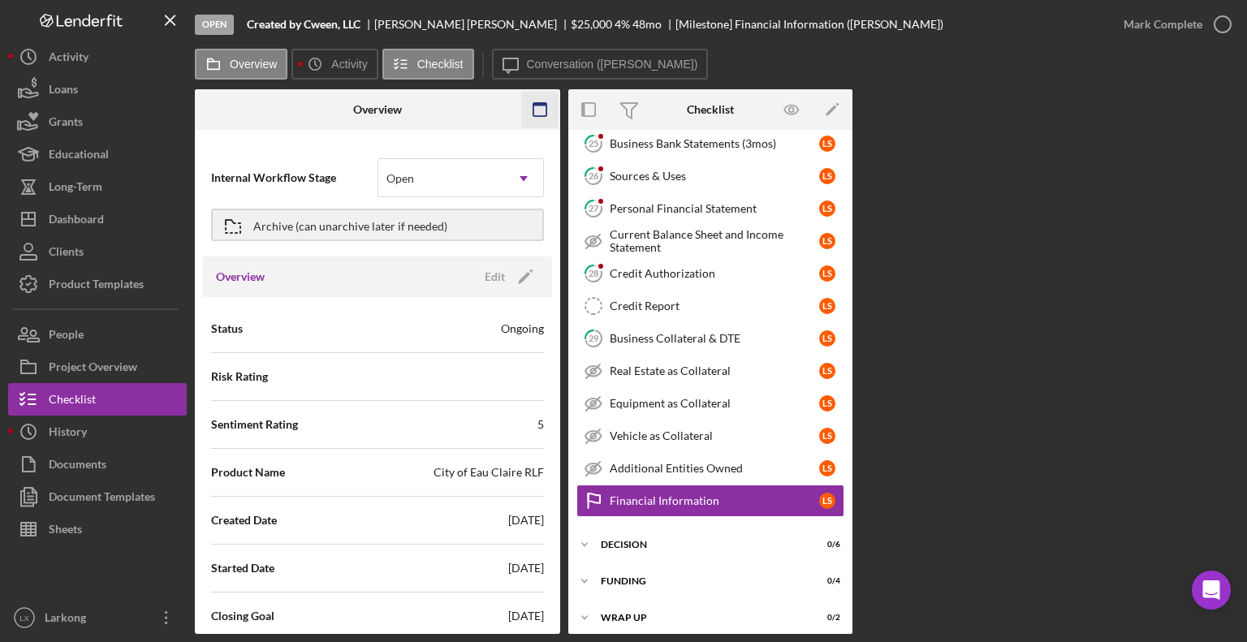
click at [546, 110] on rect "button" at bounding box center [539, 109] width 13 height 13
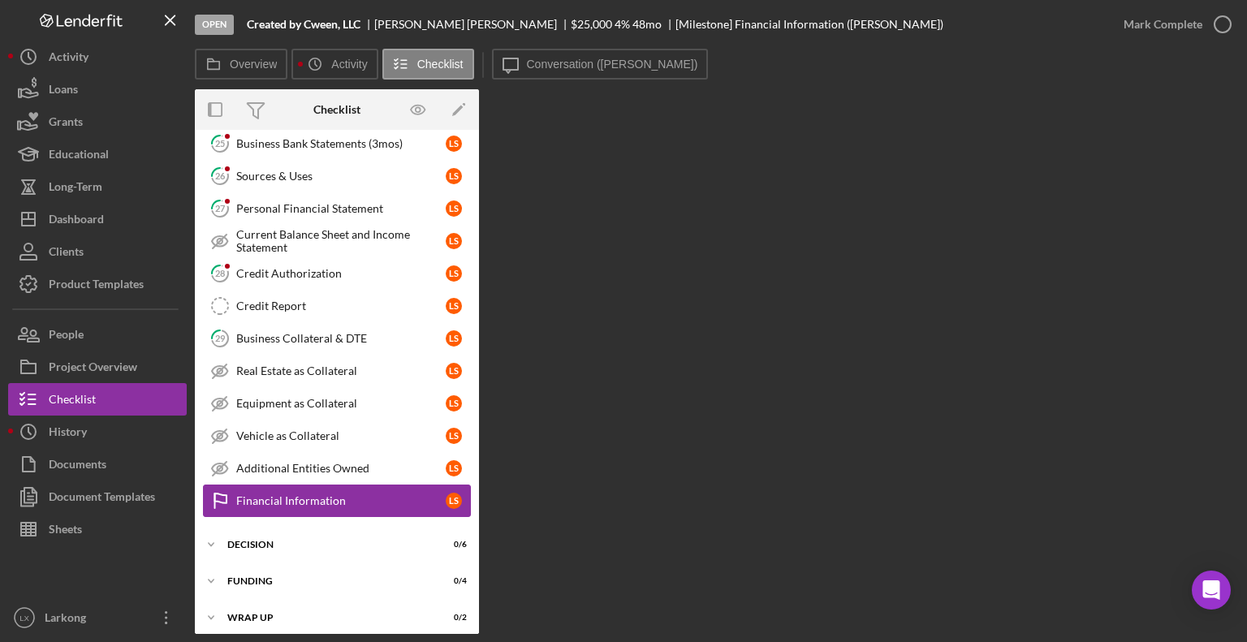
click at [378, 485] on link "Financial Information Financial Information L S" at bounding box center [337, 501] width 268 height 32
drag, startPoint x: 479, startPoint y: 498, endPoint x: 493, endPoint y: 434, distance: 64.8
click at [493, 434] on div "Overview Internal Workflow Stage Open Icon/Dropdown Arrow Archive (can unarchiv…" at bounding box center [717, 361] width 1044 height 545
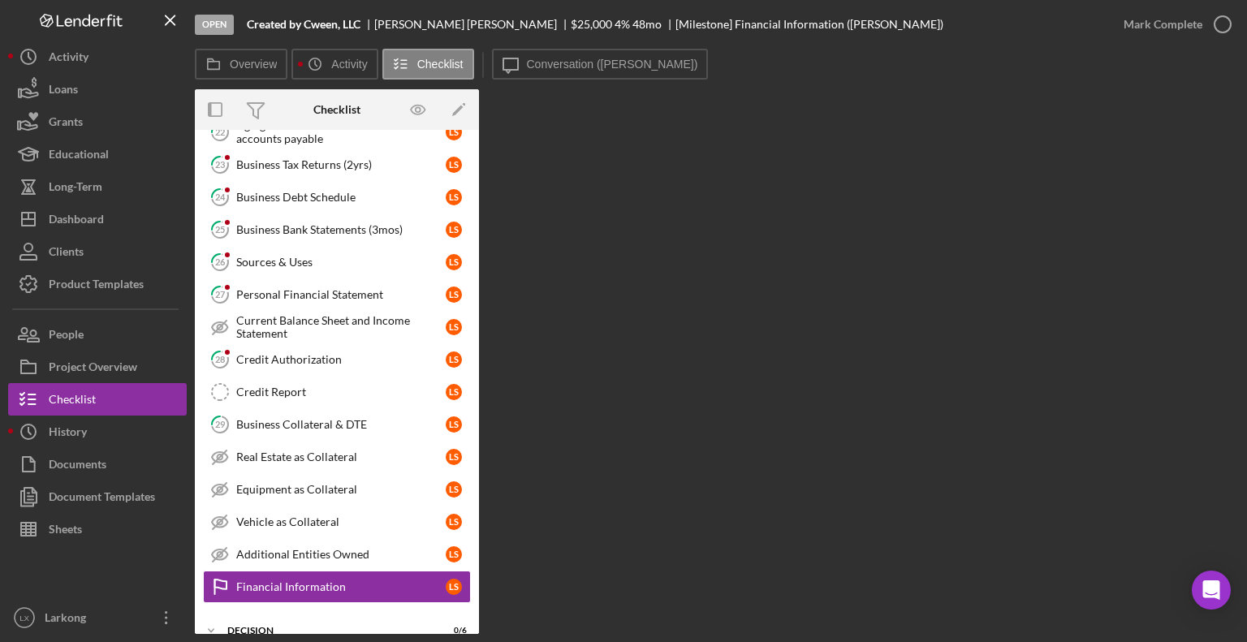
scroll to position [277, 0]
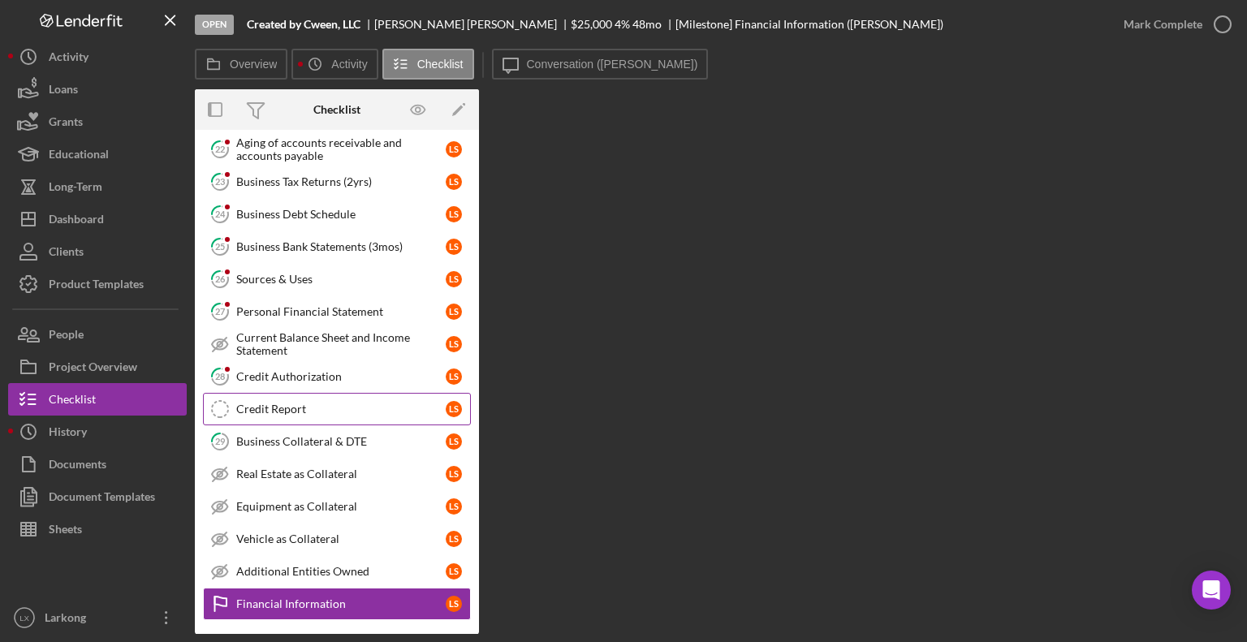
click at [275, 403] on div "Credit Report" at bounding box center [340, 409] width 209 height 13
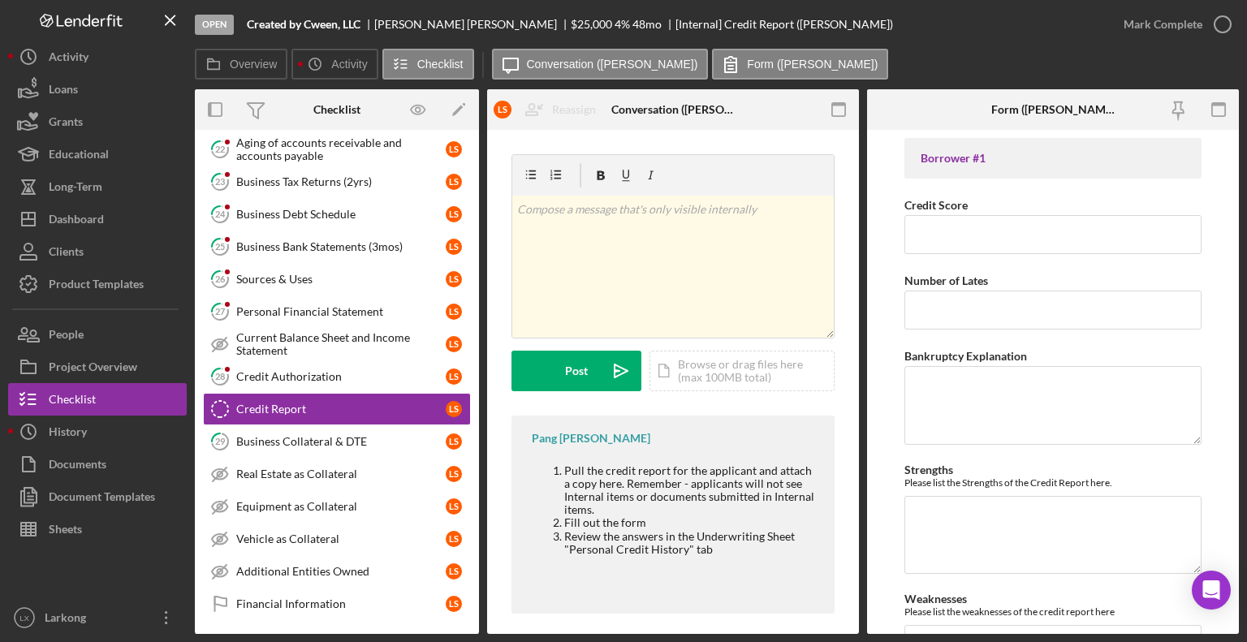
scroll to position [273, 0]
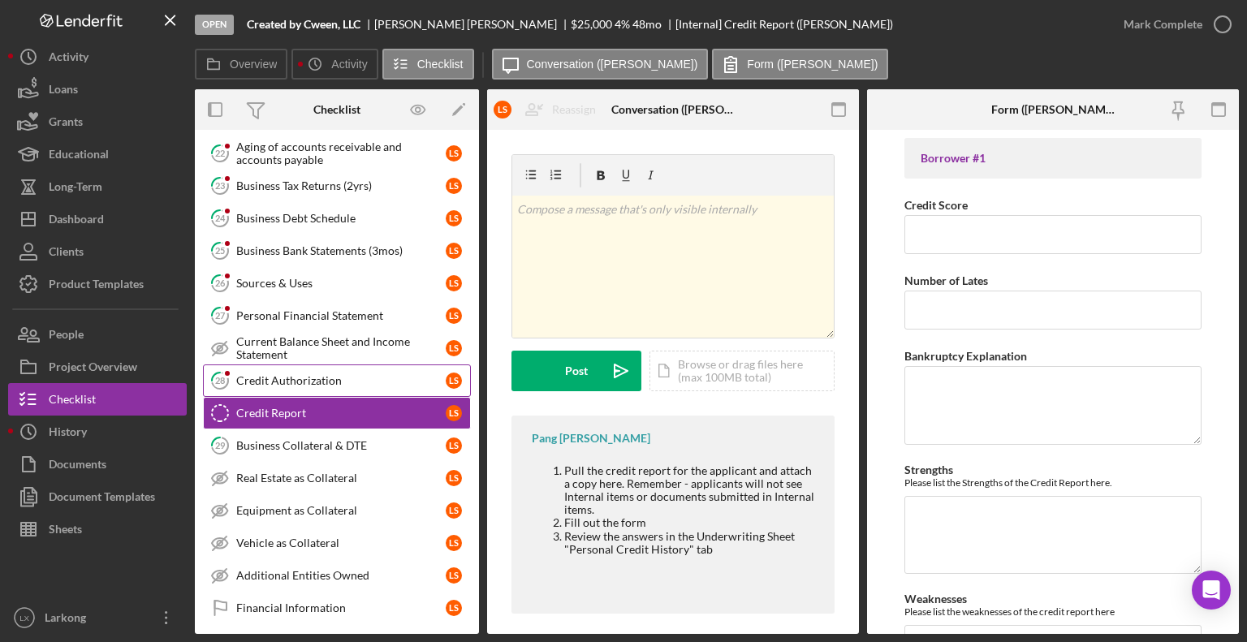
click at [369, 379] on div "Credit Authorization" at bounding box center [340, 380] width 209 height 13
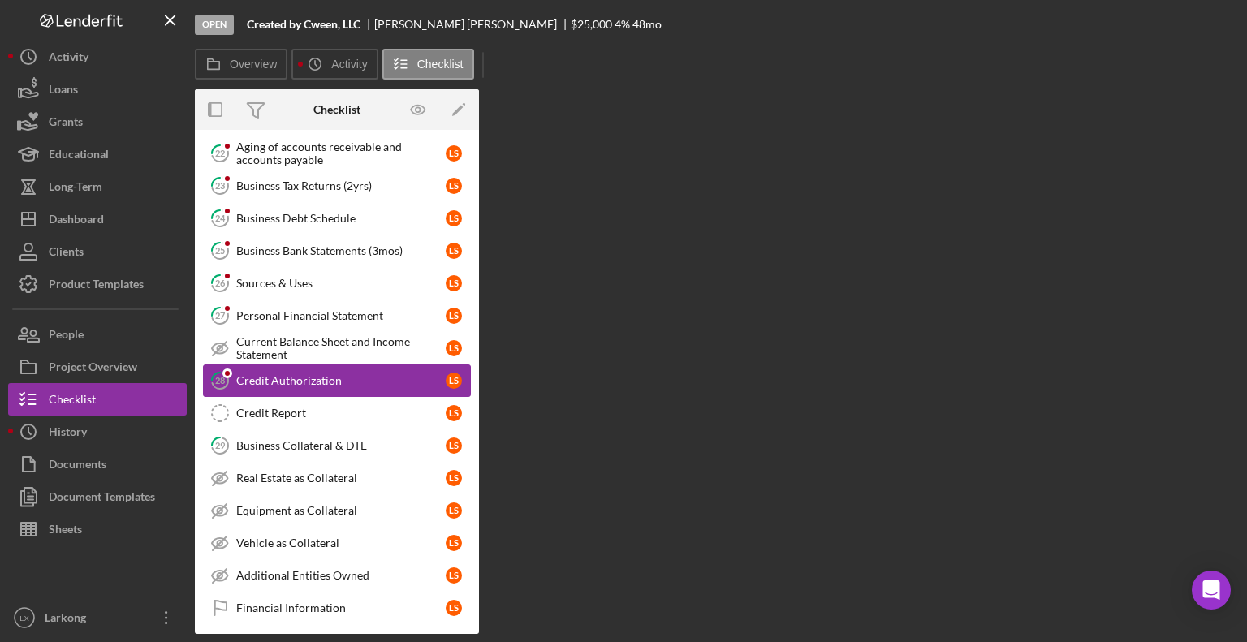
click at [369, 379] on div "Credit Authorization" at bounding box center [340, 380] width 209 height 13
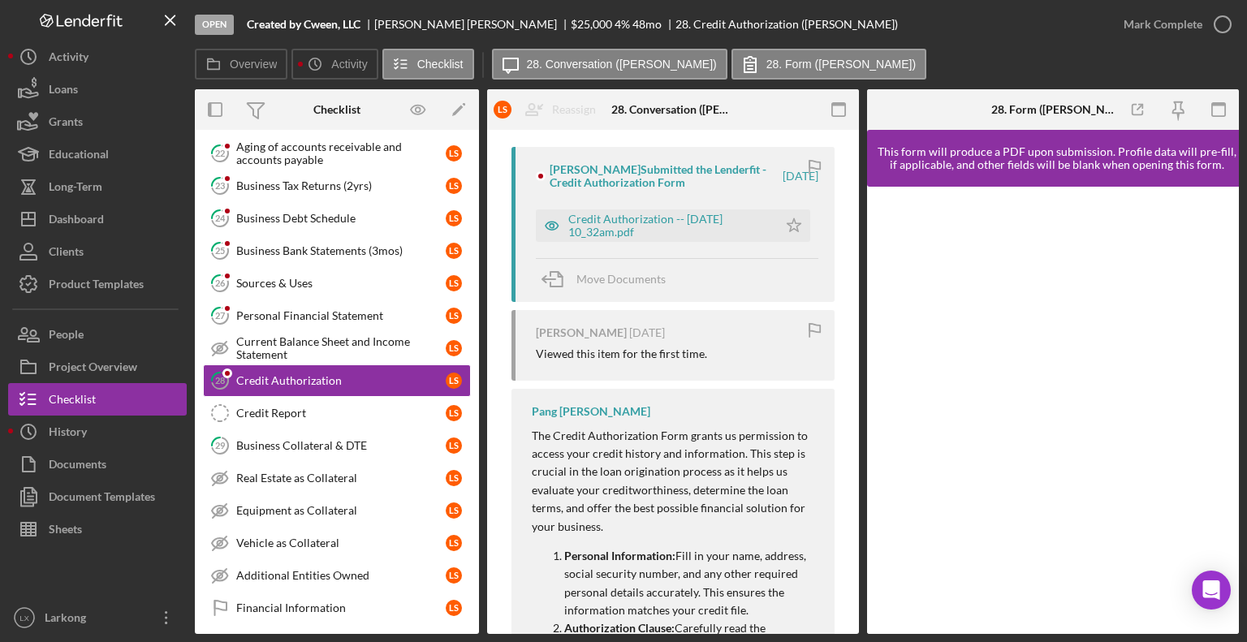
scroll to position [302, 0]
click at [631, 214] on div "Credit Authorization -- [DATE] 10_32am.pdf" at bounding box center [668, 225] width 201 height 26
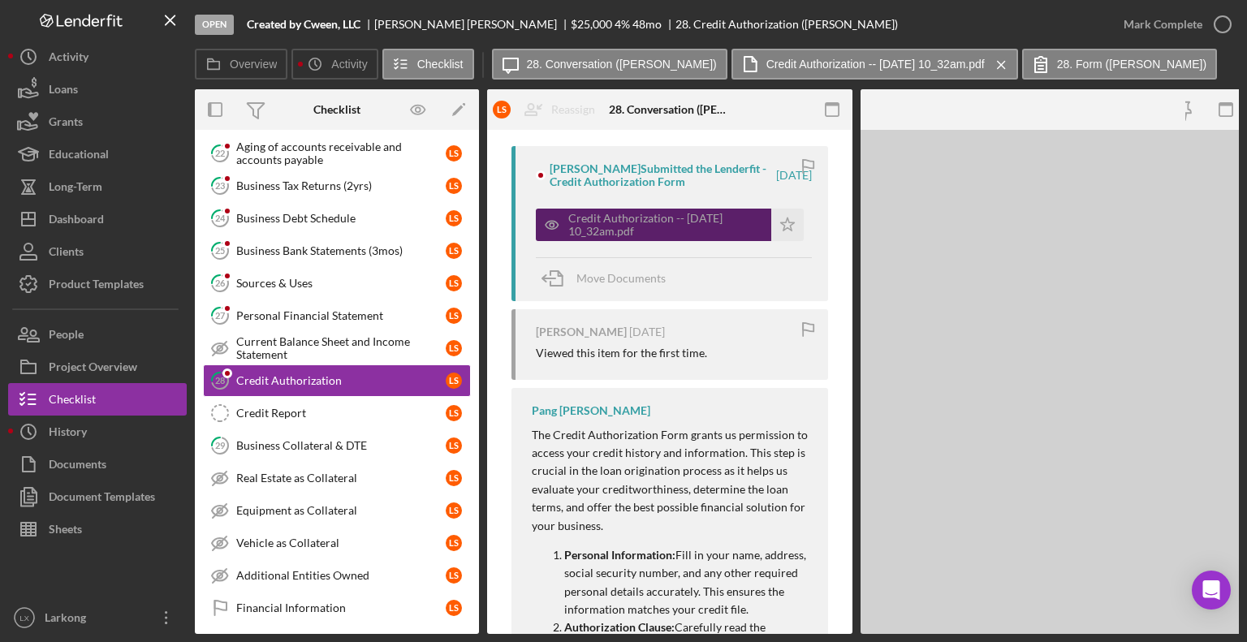
click at [631, 214] on div "Credit Authorization -- [DATE] 10_32am.pdf" at bounding box center [665, 225] width 195 height 26
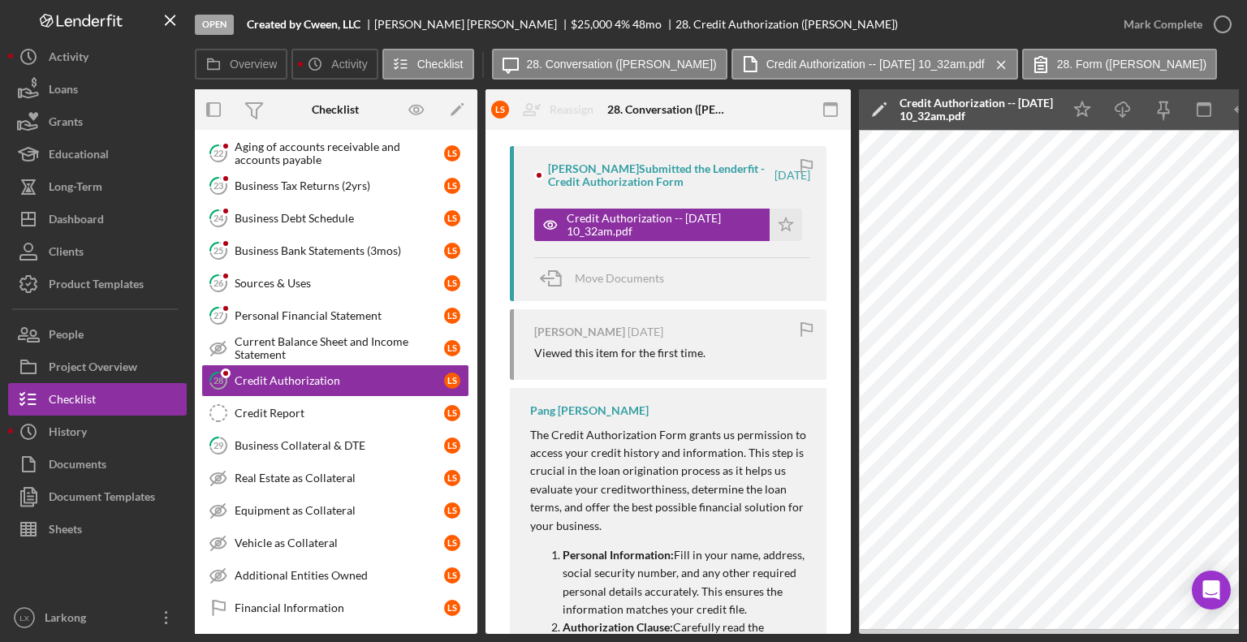
scroll to position [0, 0]
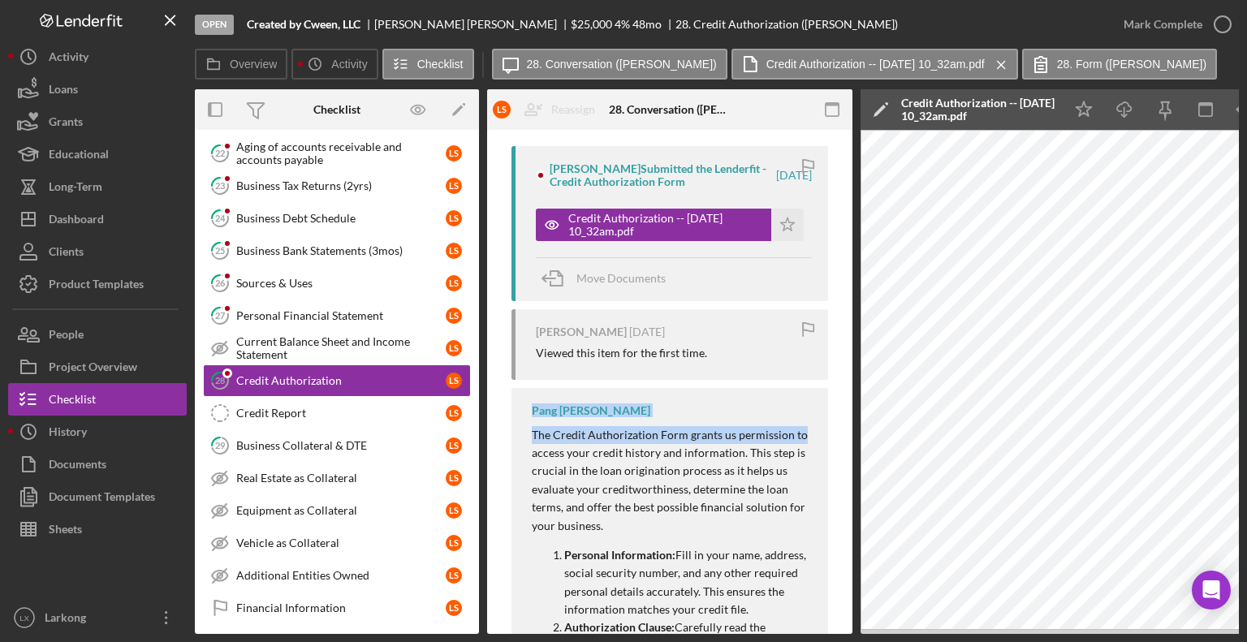
drag, startPoint x: 846, startPoint y: 405, endPoint x: 851, endPoint y: 374, distance: 31.2
click at [851, 374] on div "28 Credit Authorization L S Reassign C W [PERSON_NAME] L S [PERSON_NAME] Icon/M…" at bounding box center [669, 382] width 365 height 504
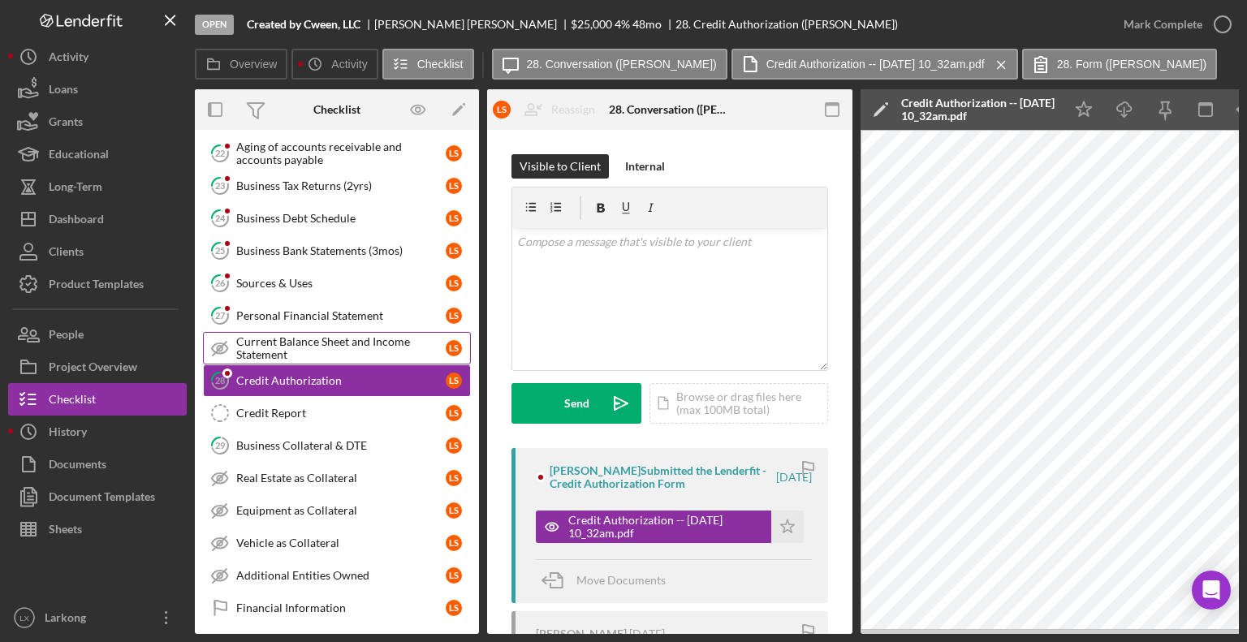
click at [299, 336] on div "Current Balance Sheet and Income Statement" at bounding box center [340, 348] width 209 height 26
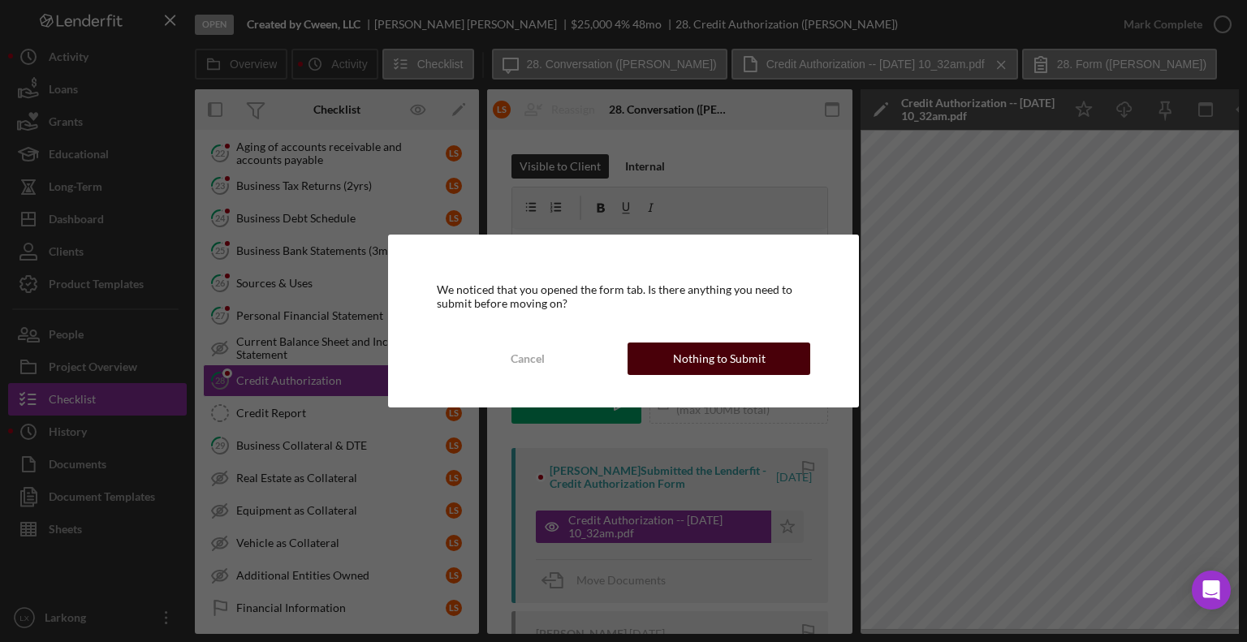
click at [729, 356] on div "Nothing to Submit" at bounding box center [719, 359] width 93 height 32
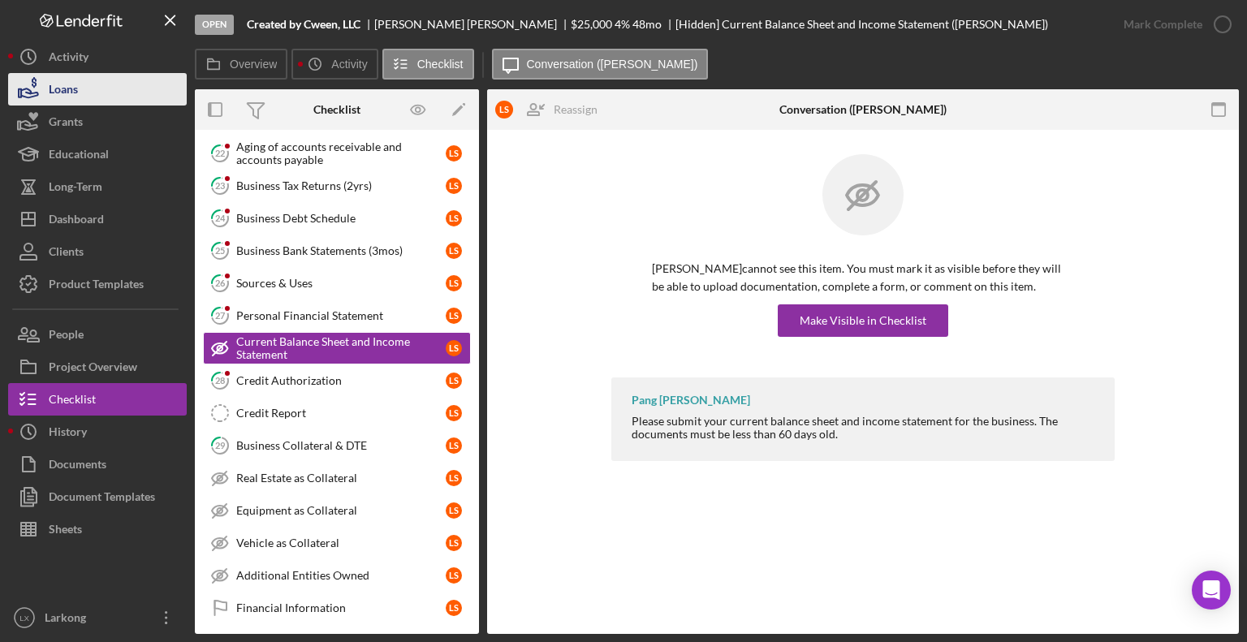
click at [119, 99] on button "Loans" at bounding box center [97, 89] width 179 height 32
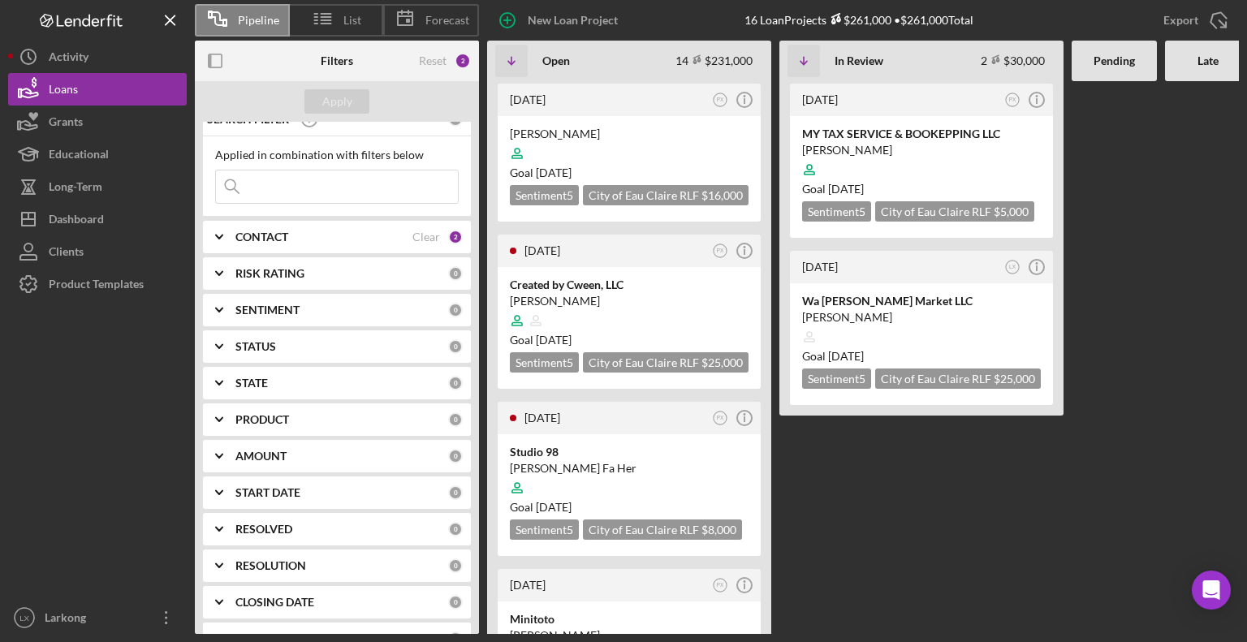
scroll to position [16, 0]
click at [563, 288] on div "Created by Cween, LLC" at bounding box center [629, 285] width 239 height 16
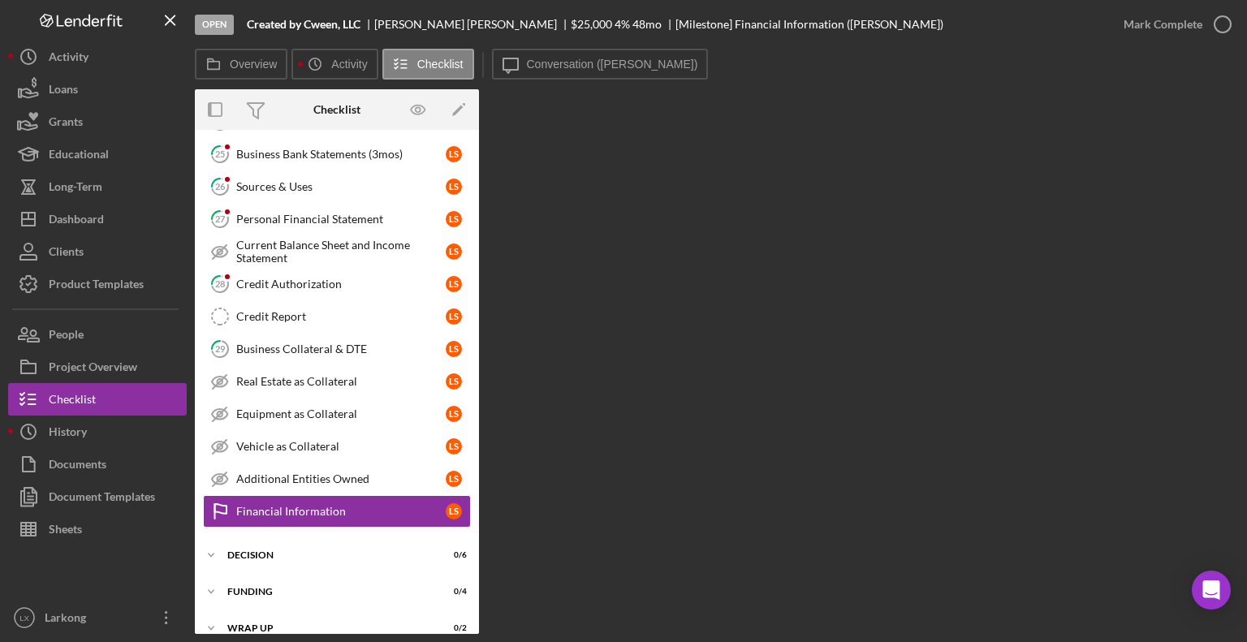
scroll to position [380, 0]
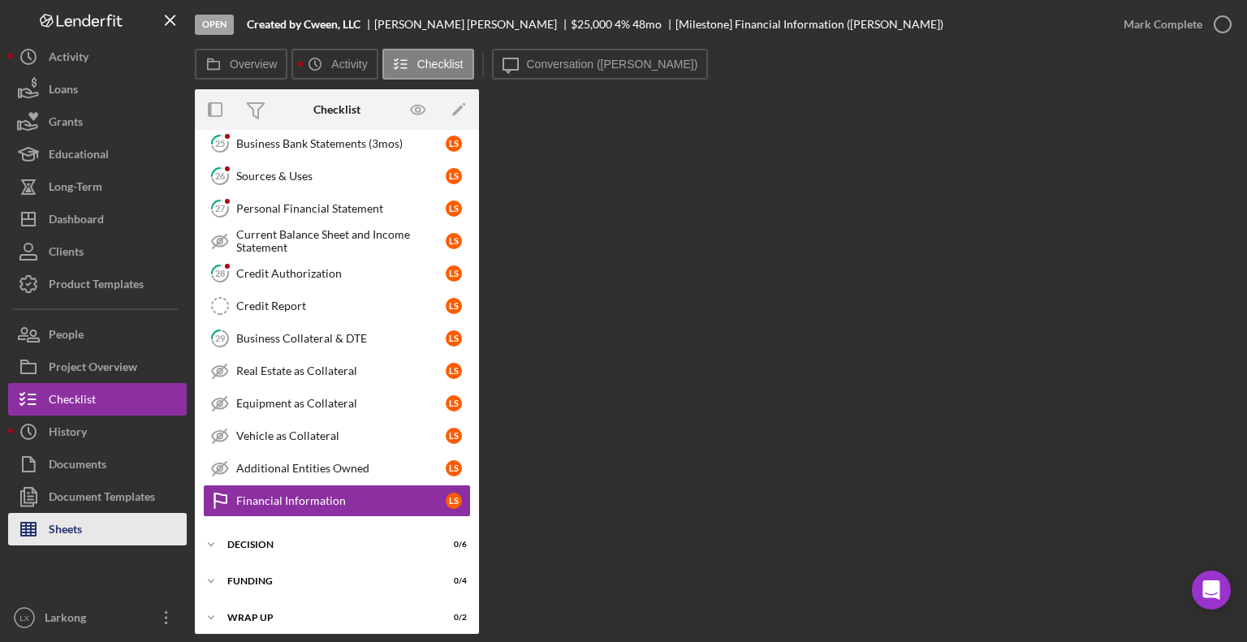
click at [76, 531] on div "Sheets" at bounding box center [65, 531] width 33 height 37
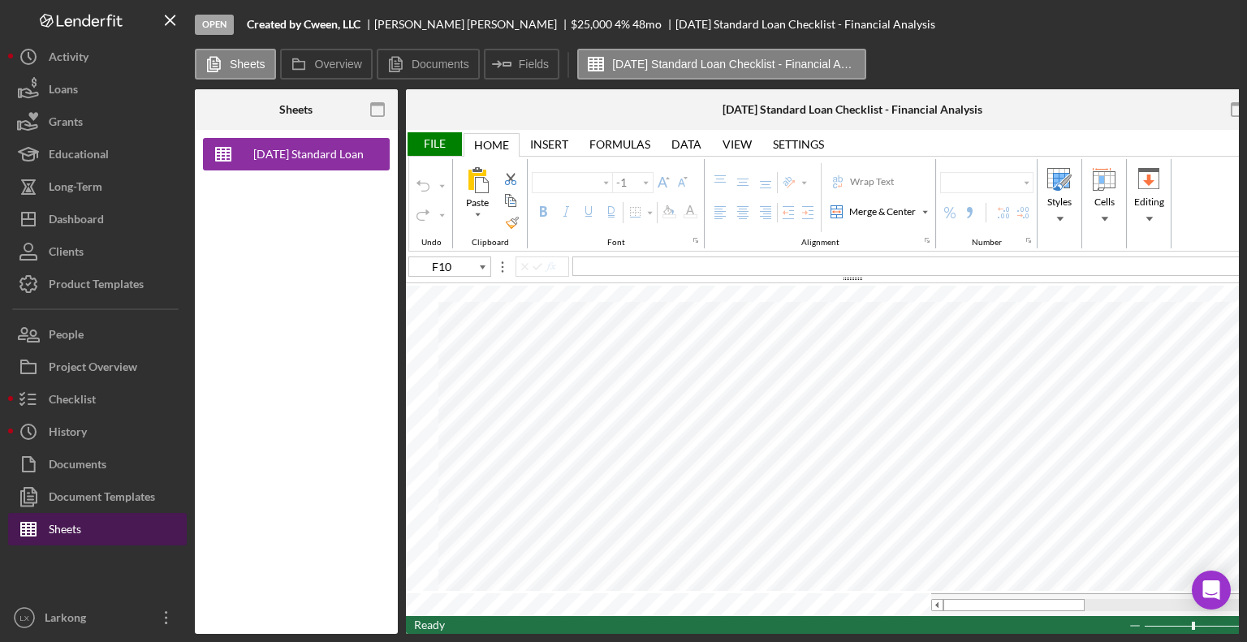
type input "Calibri"
type input "11"
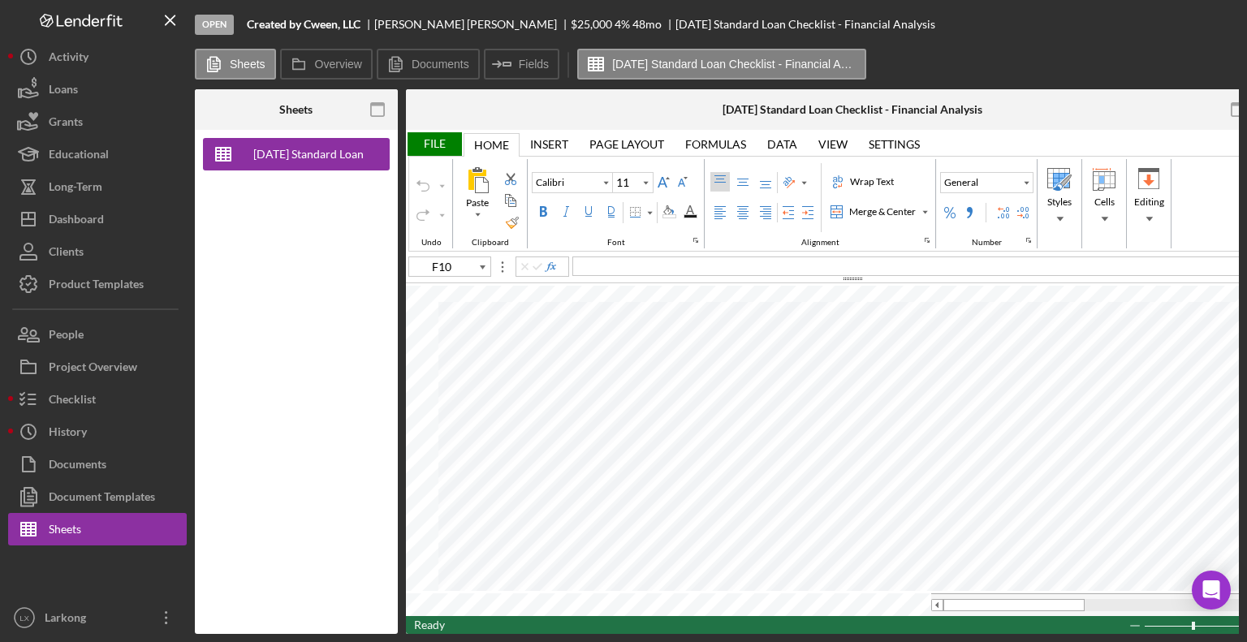
drag, startPoint x: 950, startPoint y: 634, endPoint x: 1009, endPoint y: 632, distance: 59.3
click at [1009, 632] on div "Open Created by Cween, LLC [PERSON_NAME] $25,000 $25,000 4 % 48 [DATE] Standard…" at bounding box center [623, 321] width 1247 height 642
drag, startPoint x: 1046, startPoint y: 600, endPoint x: 970, endPoint y: 640, distance: 86.1
click at [970, 640] on div "Open Created by Cween, LLC [PERSON_NAME] $25,000 $25,000 4 % 48 [DATE] Standard…" at bounding box center [623, 321] width 1247 height 642
click at [434, 145] on div "File" at bounding box center [434, 144] width 56 height 24
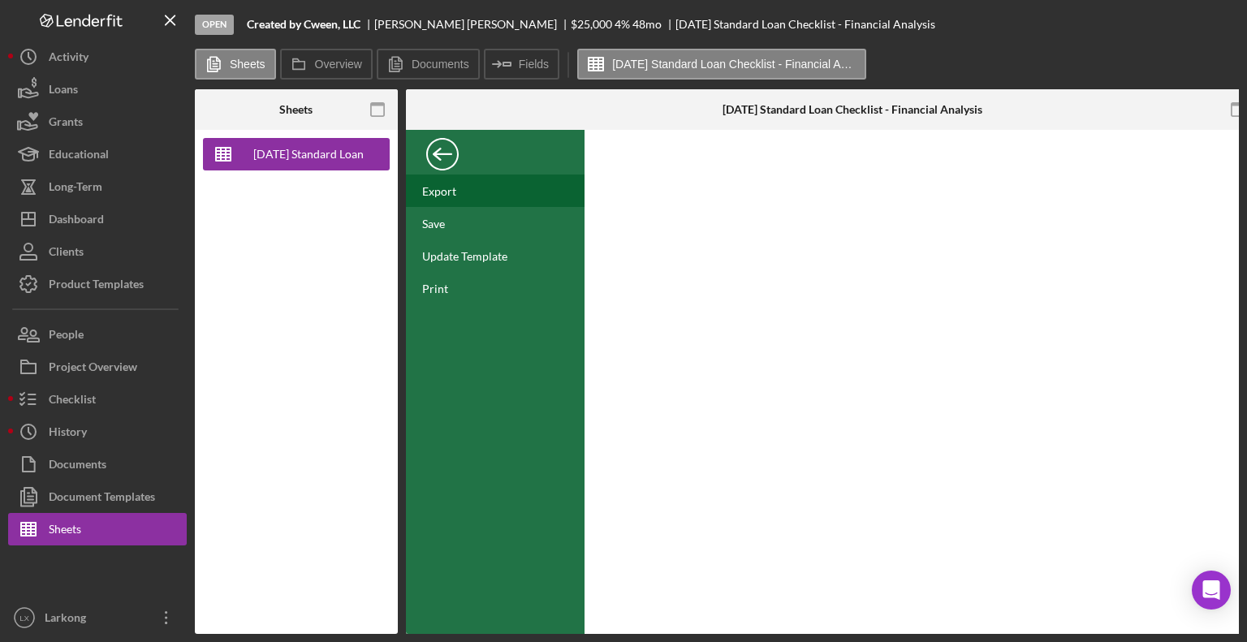
click at [442, 185] on div "Export" at bounding box center [439, 191] width 34 height 14
